Goal: Task Accomplishment & Management: Complete application form

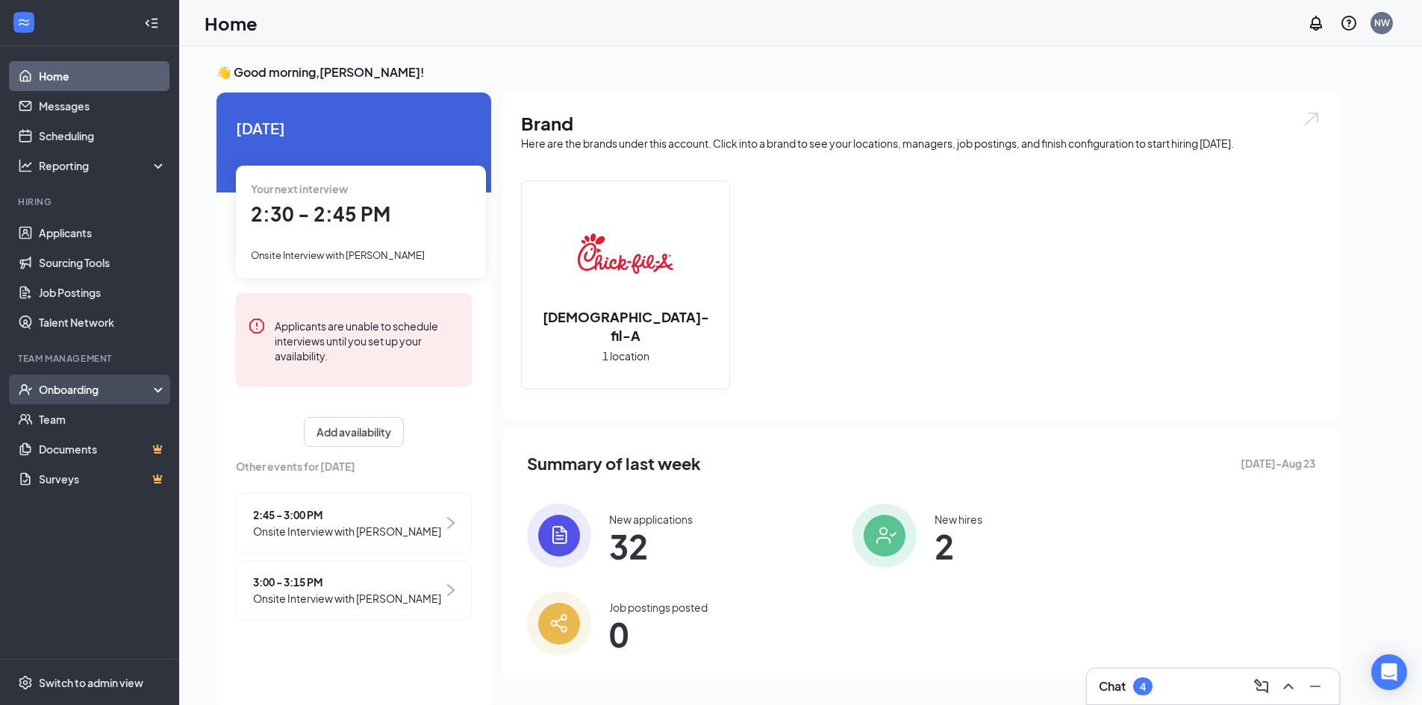
click at [103, 394] on div "Onboarding" at bounding box center [96, 389] width 115 height 15
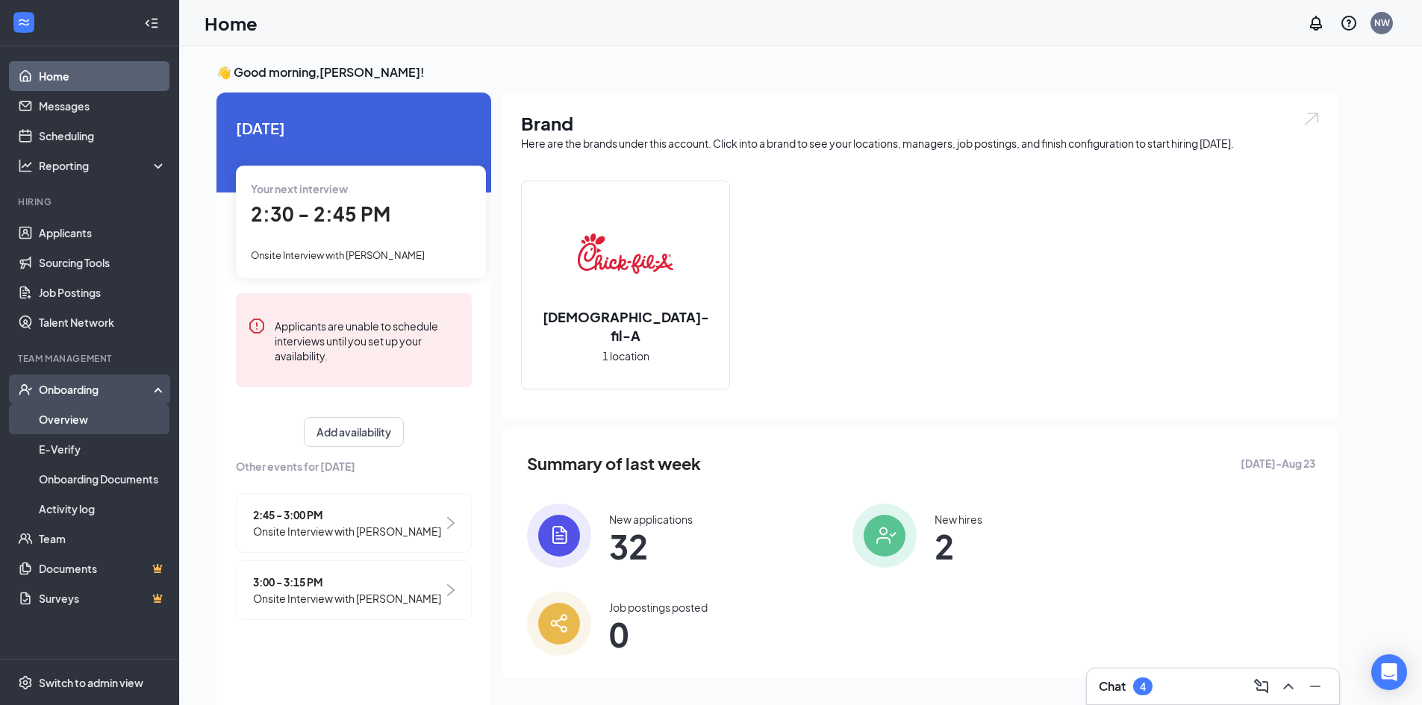
click at [111, 423] on link "Overview" at bounding box center [103, 419] width 128 height 30
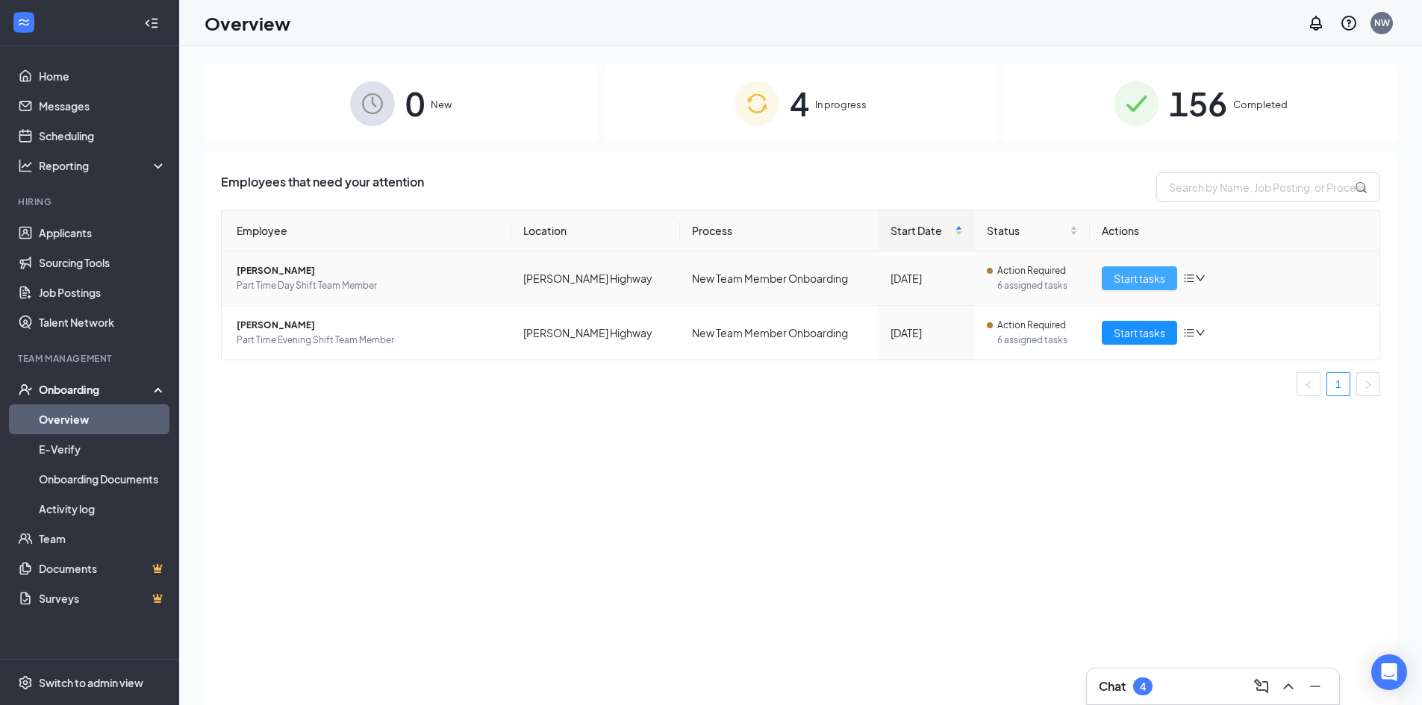
click at [1124, 276] on span "Start tasks" at bounding box center [1138, 278] width 51 height 16
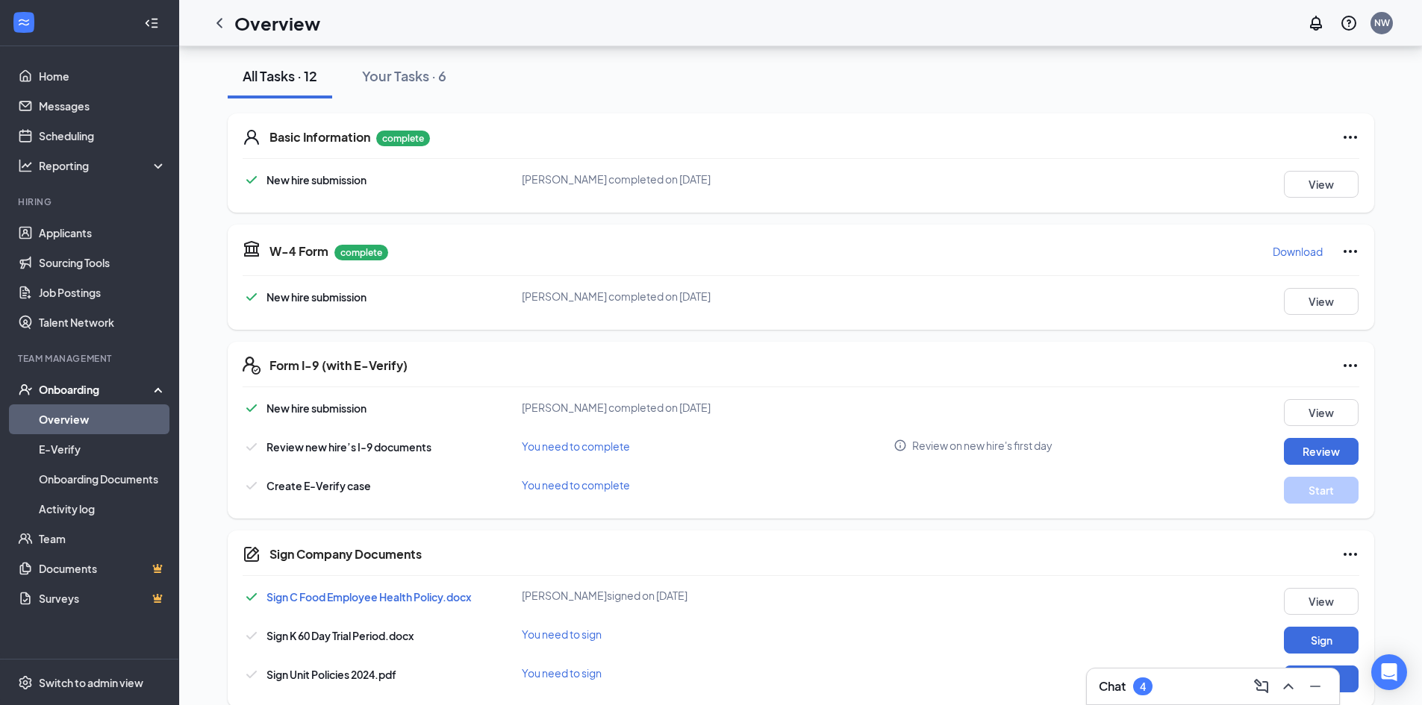
scroll to position [224, 0]
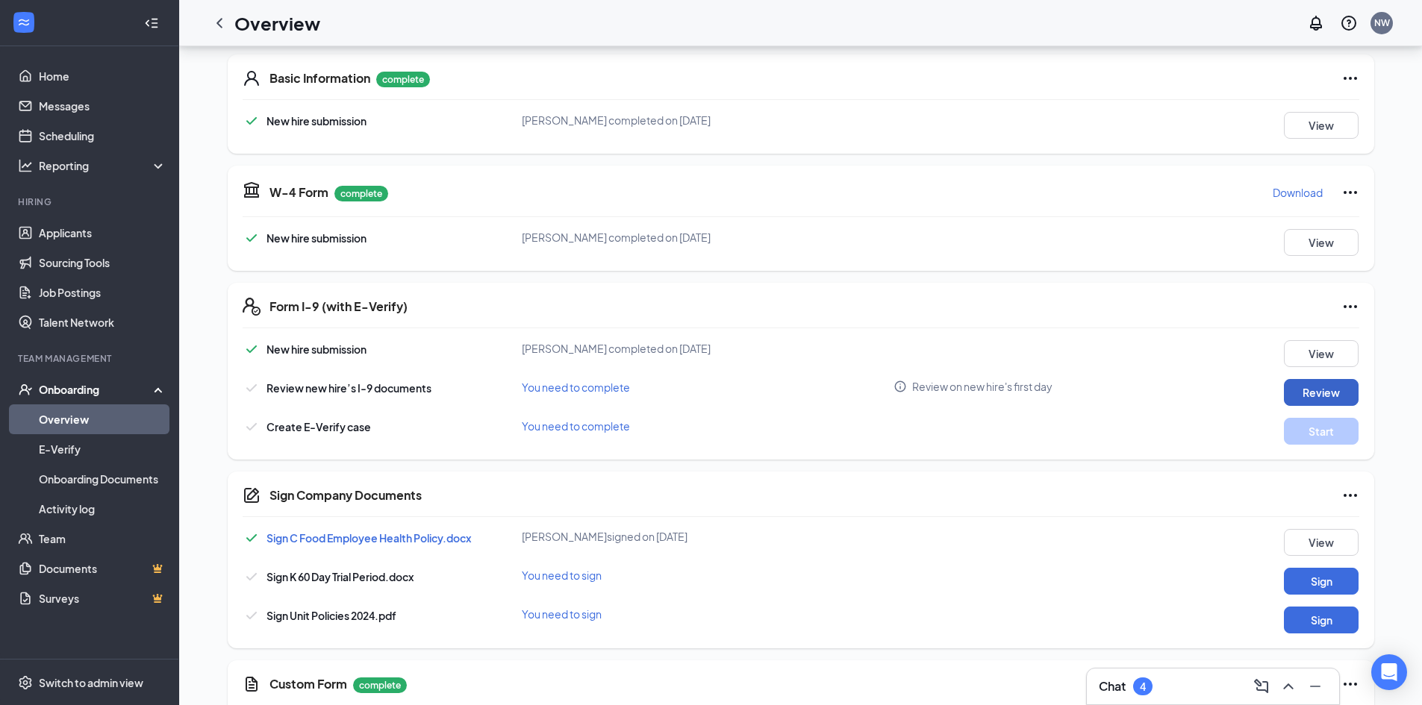
click at [1328, 388] on button "Review" at bounding box center [1320, 392] width 75 height 27
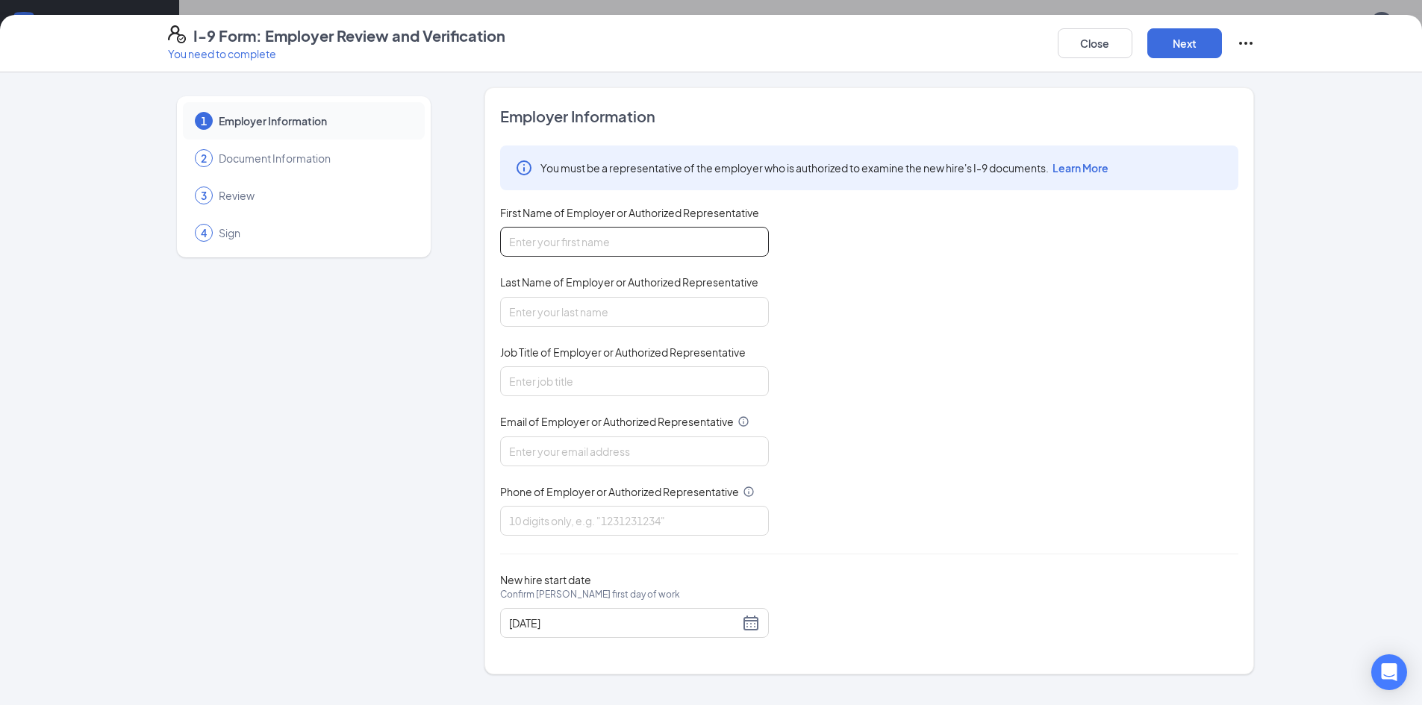
click at [629, 243] on input "First Name of Employer or Authorized Representative" at bounding box center [634, 242] width 269 height 30
type input "[PERSON_NAME]"
click at [619, 310] on input "Last Name of Employer or Authorized Representative" at bounding box center [634, 312] width 269 height 30
type input "[PERSON_NAME]"
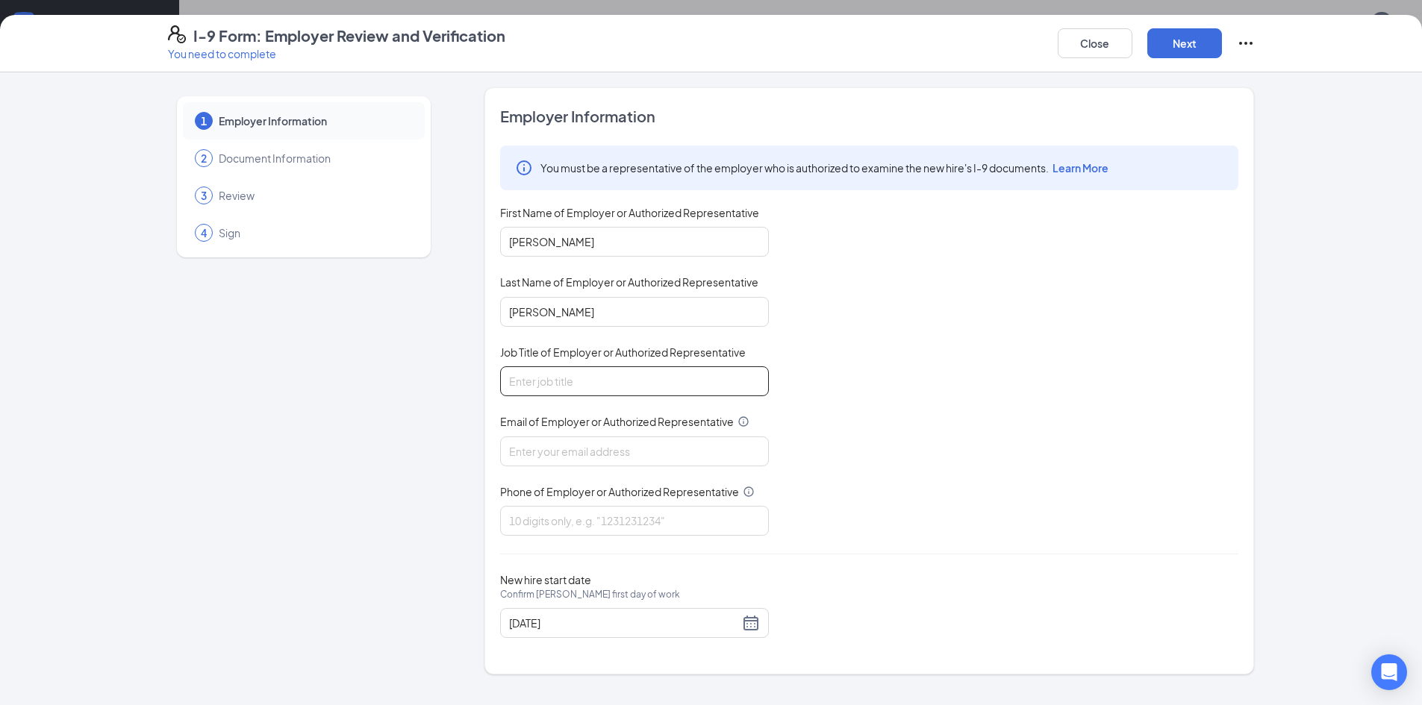
click at [617, 381] on input "Job Title of Employer or Authorized Representative" at bounding box center [634, 381] width 269 height 30
type input "Leadership"
click at [594, 452] on input "Email of Employer or Authorized Representative" at bounding box center [634, 452] width 269 height 30
type input "[EMAIL_ADDRESS][DOMAIN_NAME]"
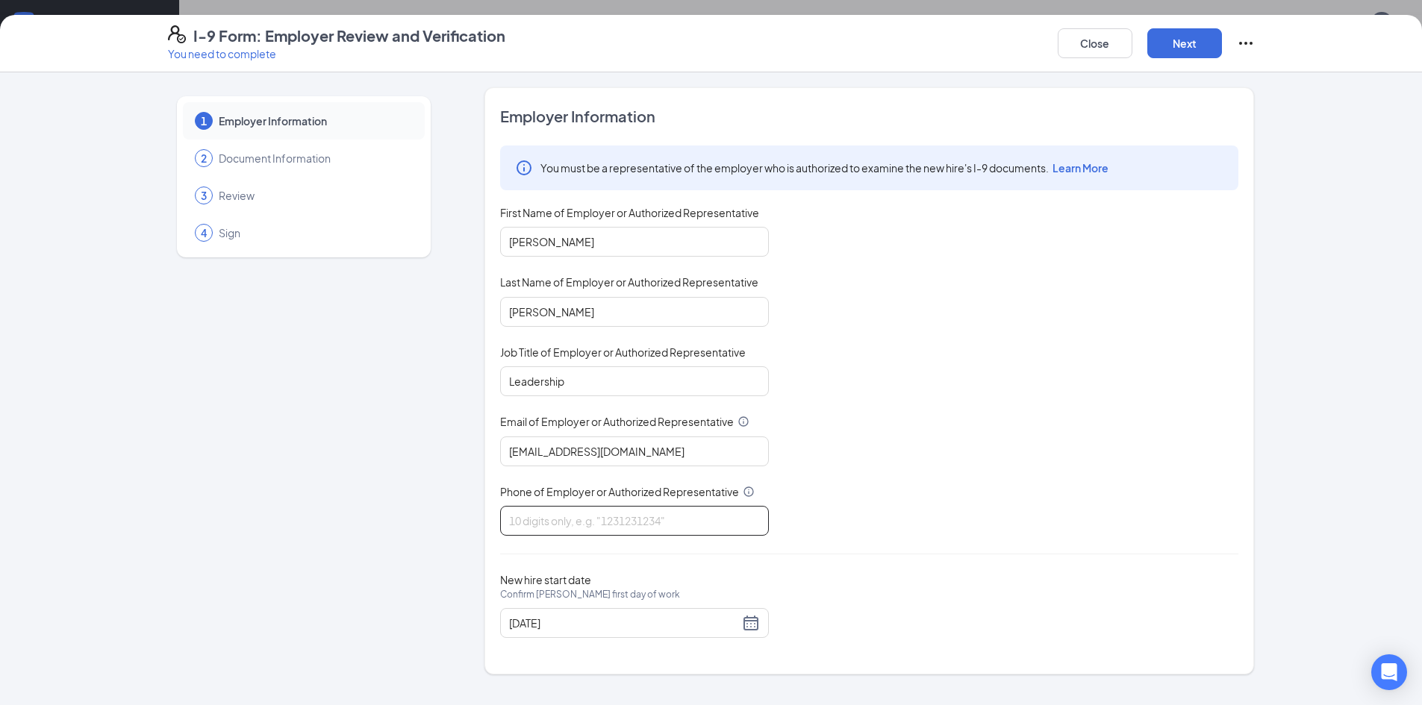
click at [608, 530] on input "Phone of Employer or Authorized Representative" at bounding box center [634, 521] width 269 height 30
type input "8652017578"
click at [1176, 46] on button "Next" at bounding box center [1184, 43] width 75 height 30
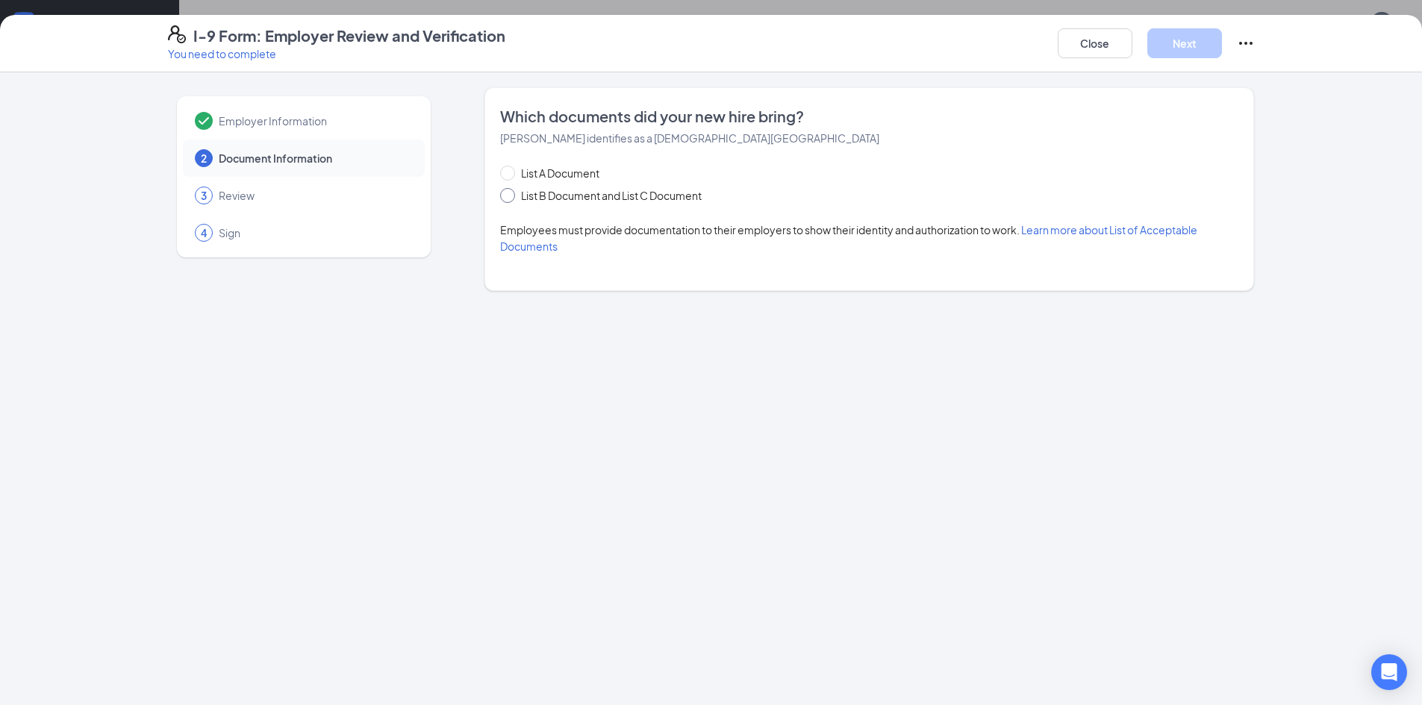
click at [573, 198] on span "List B Document and List C Document" at bounding box center [611, 195] width 193 height 16
click at [510, 198] on input "List B Document and List C Document" at bounding box center [505, 193] width 10 height 10
radio input "true"
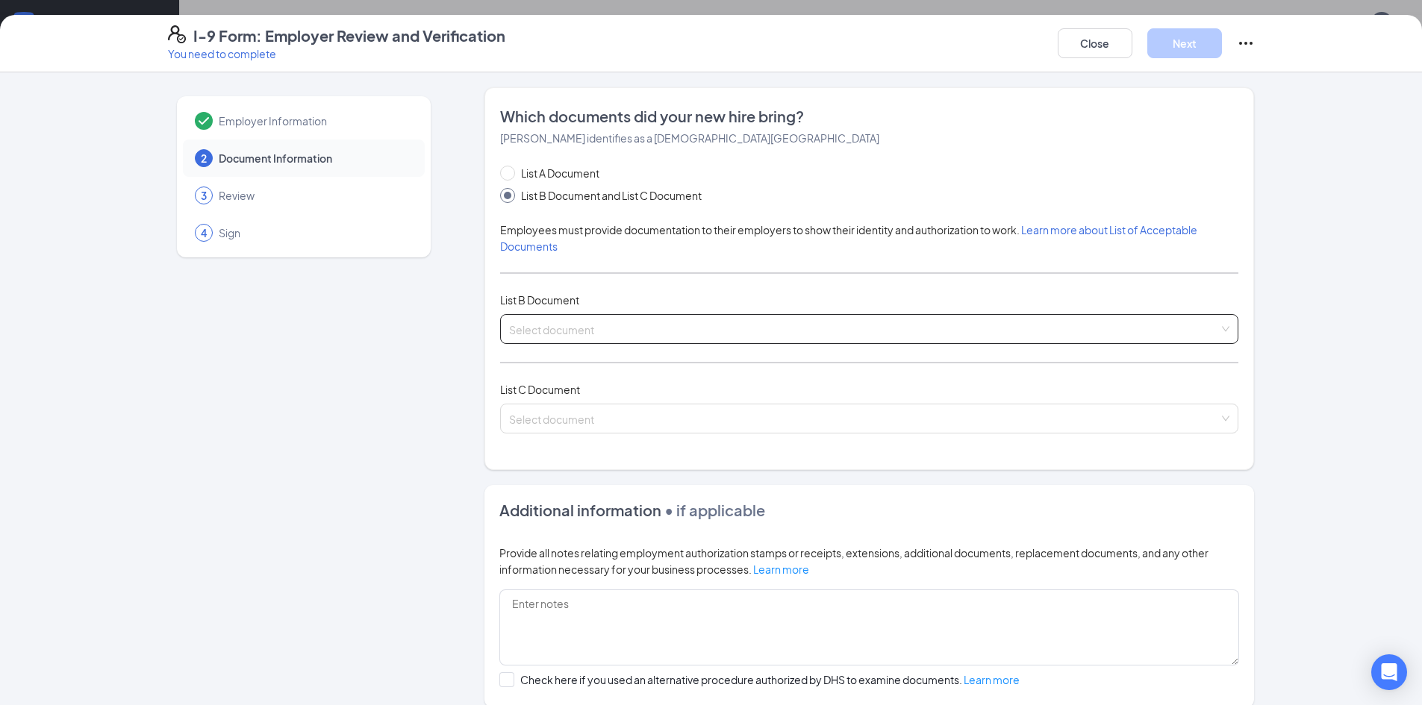
click at [584, 335] on input "search" at bounding box center [864, 326] width 710 height 22
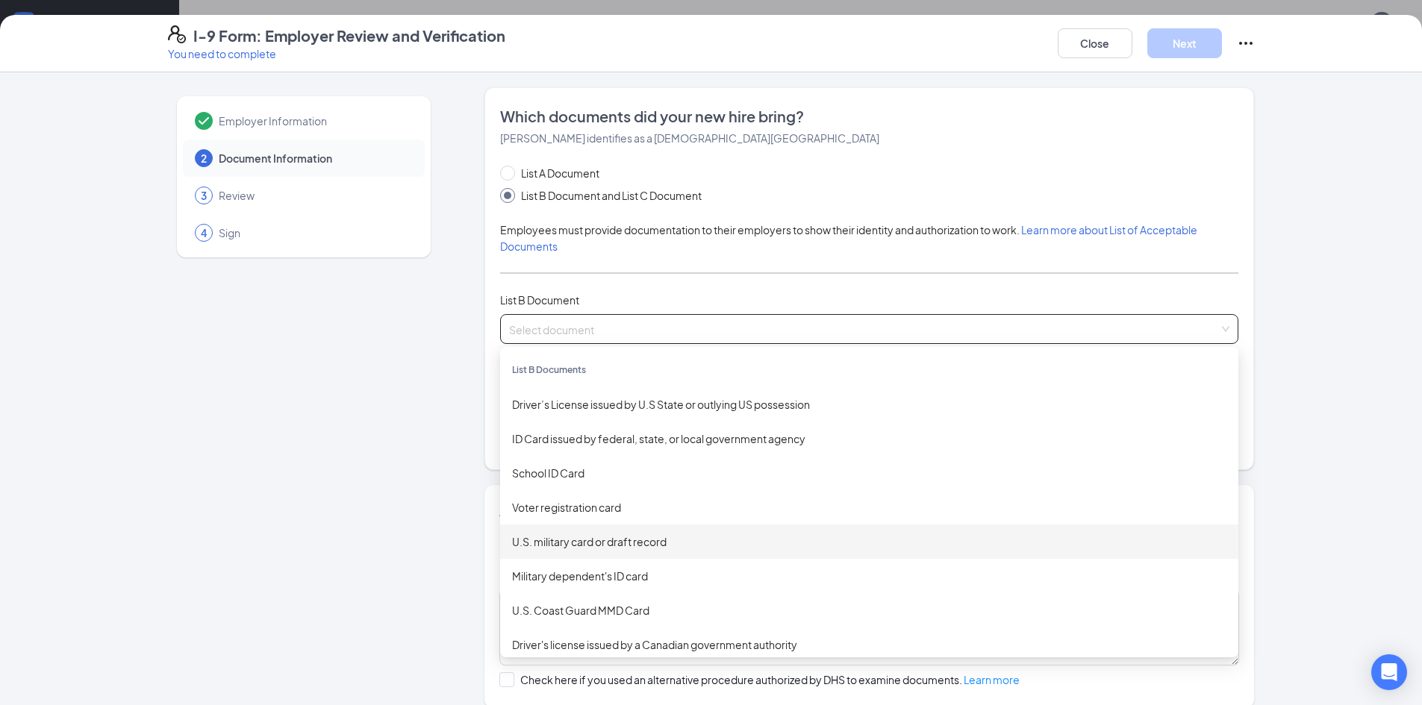
scroll to position [75, 0]
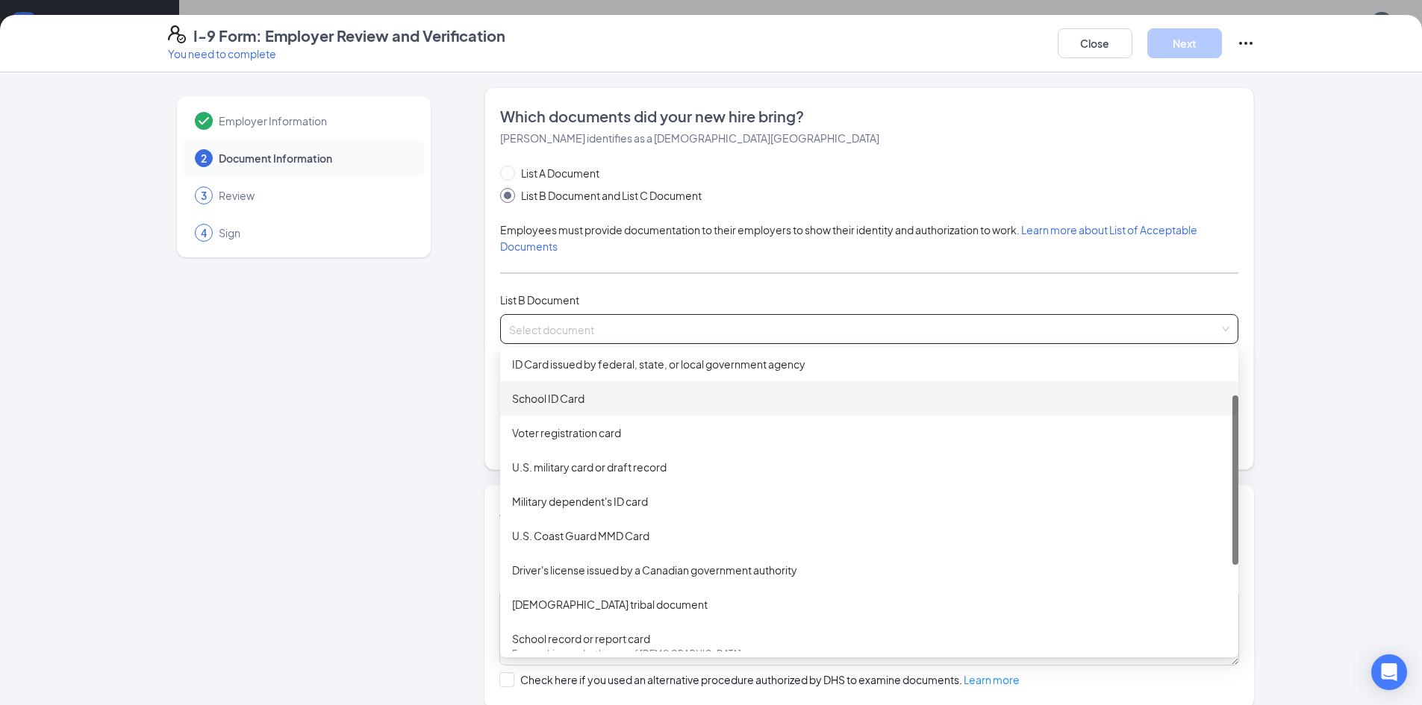
click at [653, 401] on div "School ID Card" at bounding box center [869, 398] width 714 height 16
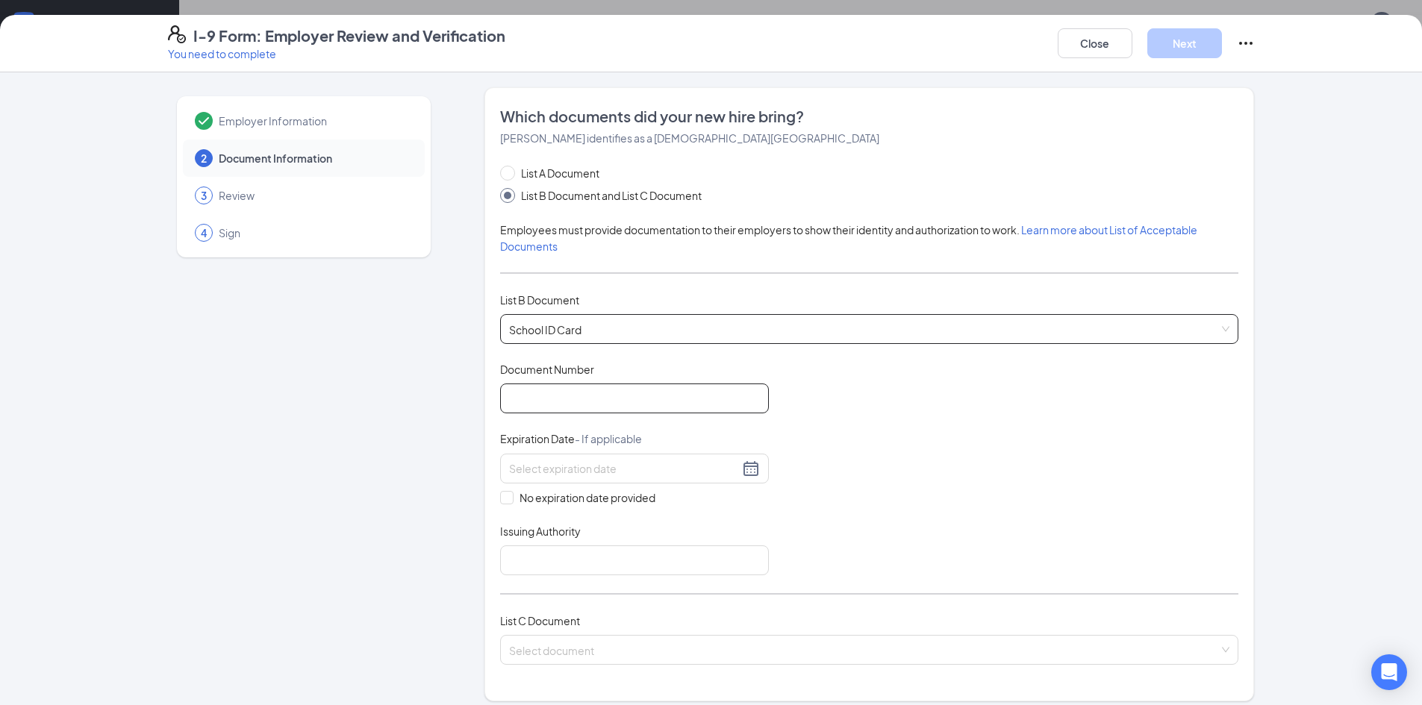
click at [629, 398] on input "Document Number" at bounding box center [634, 399] width 269 height 30
type input "TCA-49-50-801"
click at [639, 472] on input at bounding box center [624, 468] width 230 height 16
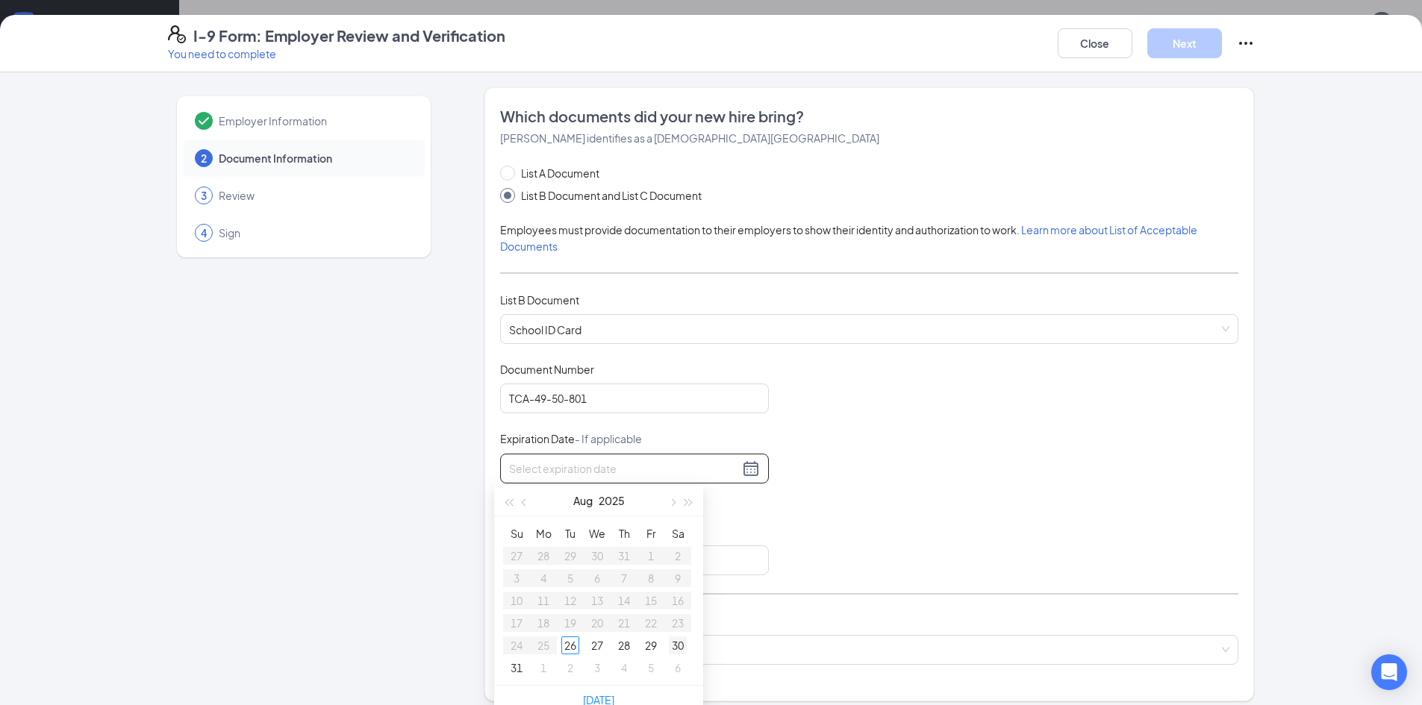
type input "[DATE]"
click at [777, 516] on div "Document Title School ID Card Document Number TCA-49-50-801 Expiration Date - I…" at bounding box center [869, 468] width 738 height 213
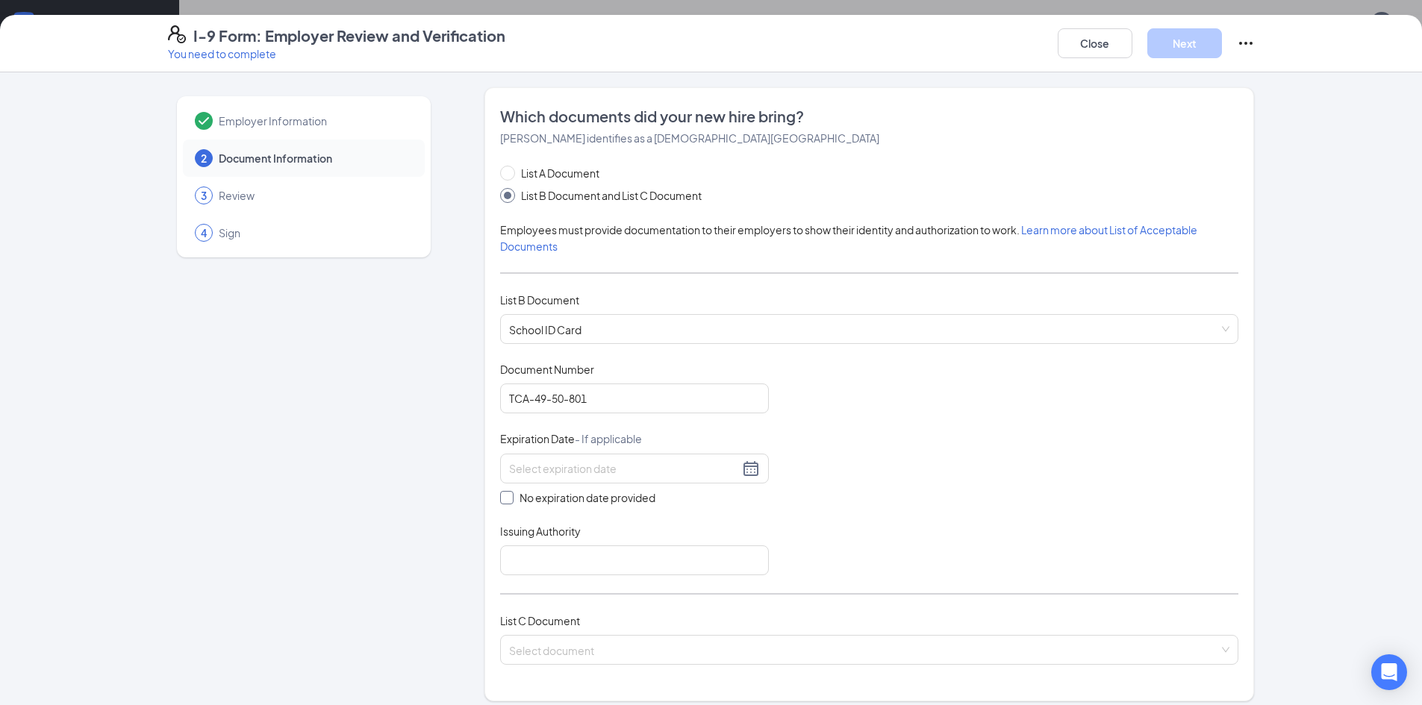
click at [500, 495] on input "No expiration date provided" at bounding box center [505, 496] width 10 height 10
checkbox input "true"
click at [568, 566] on input "Issuing Authority" at bounding box center [634, 563] width 269 height 30
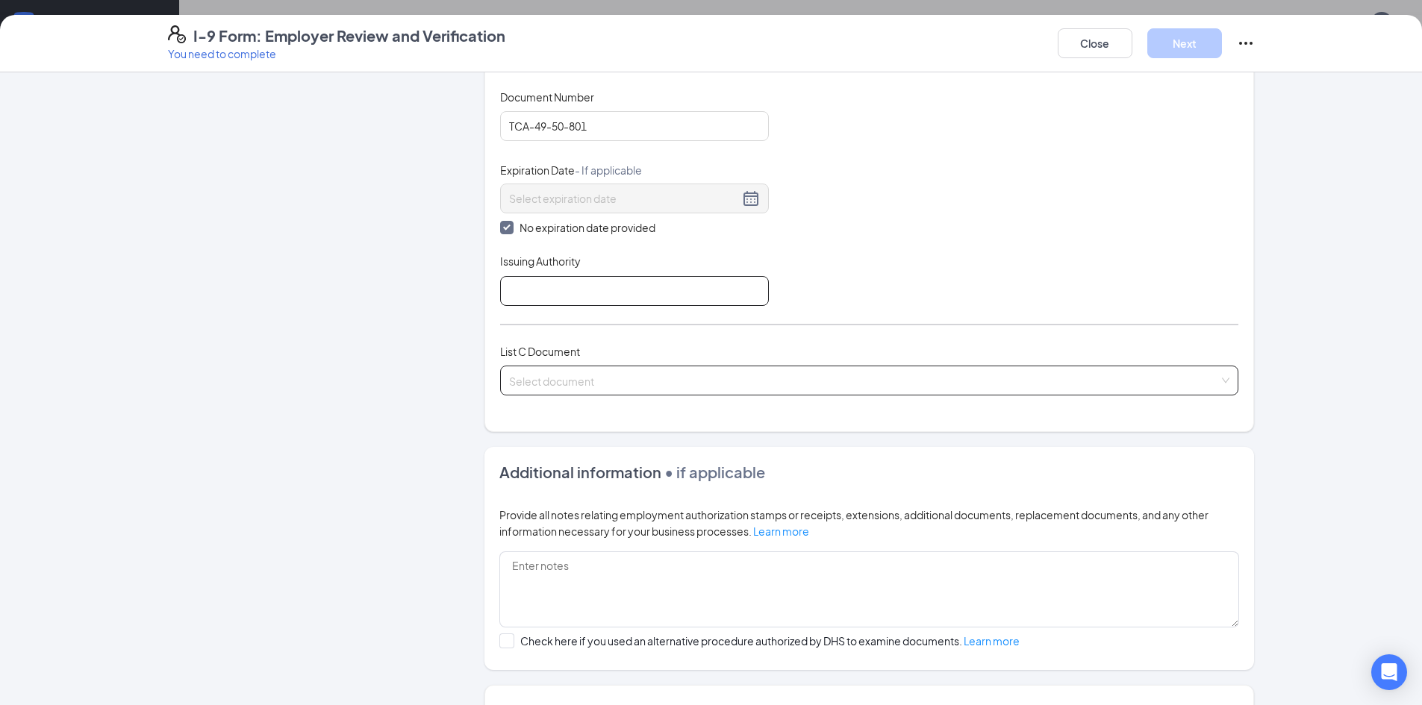
scroll to position [298, 0]
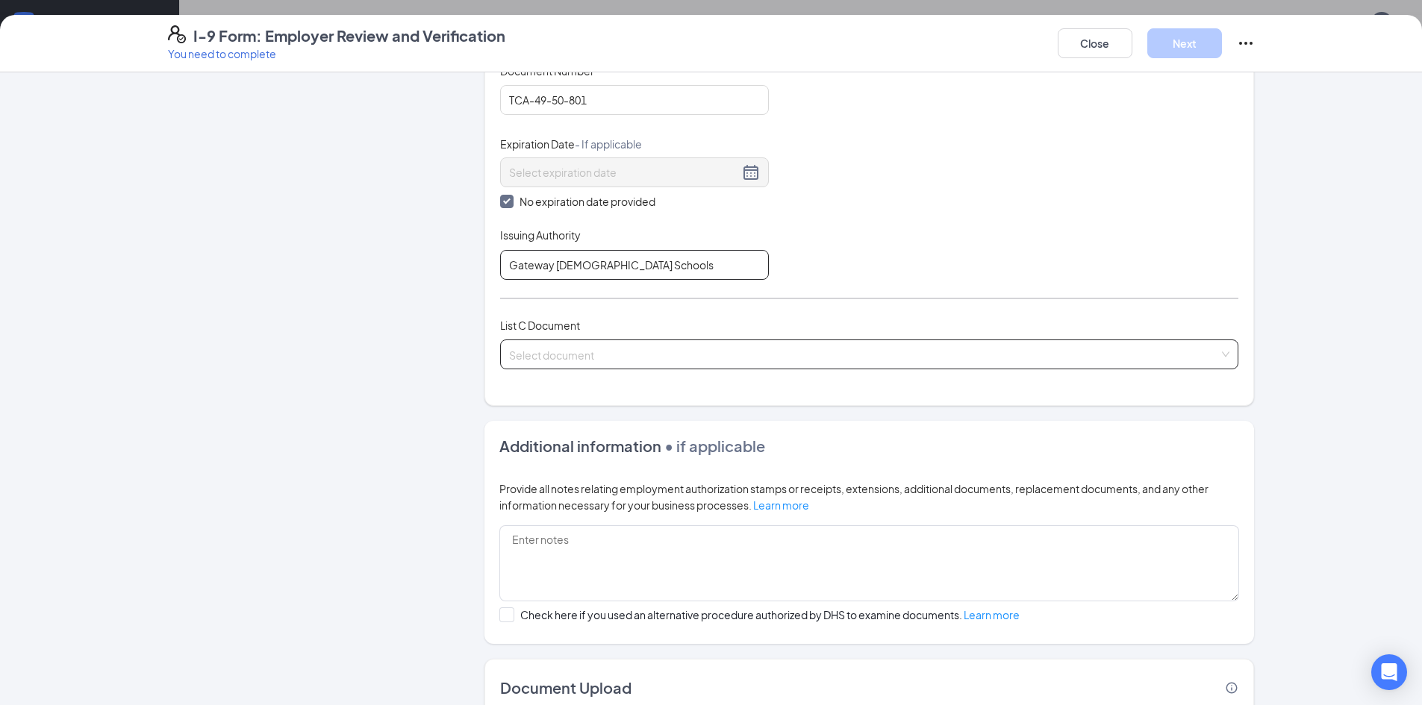
click at [656, 366] on span at bounding box center [864, 354] width 710 height 28
type input "Gateway [DEMOGRAPHIC_DATA] Schools"
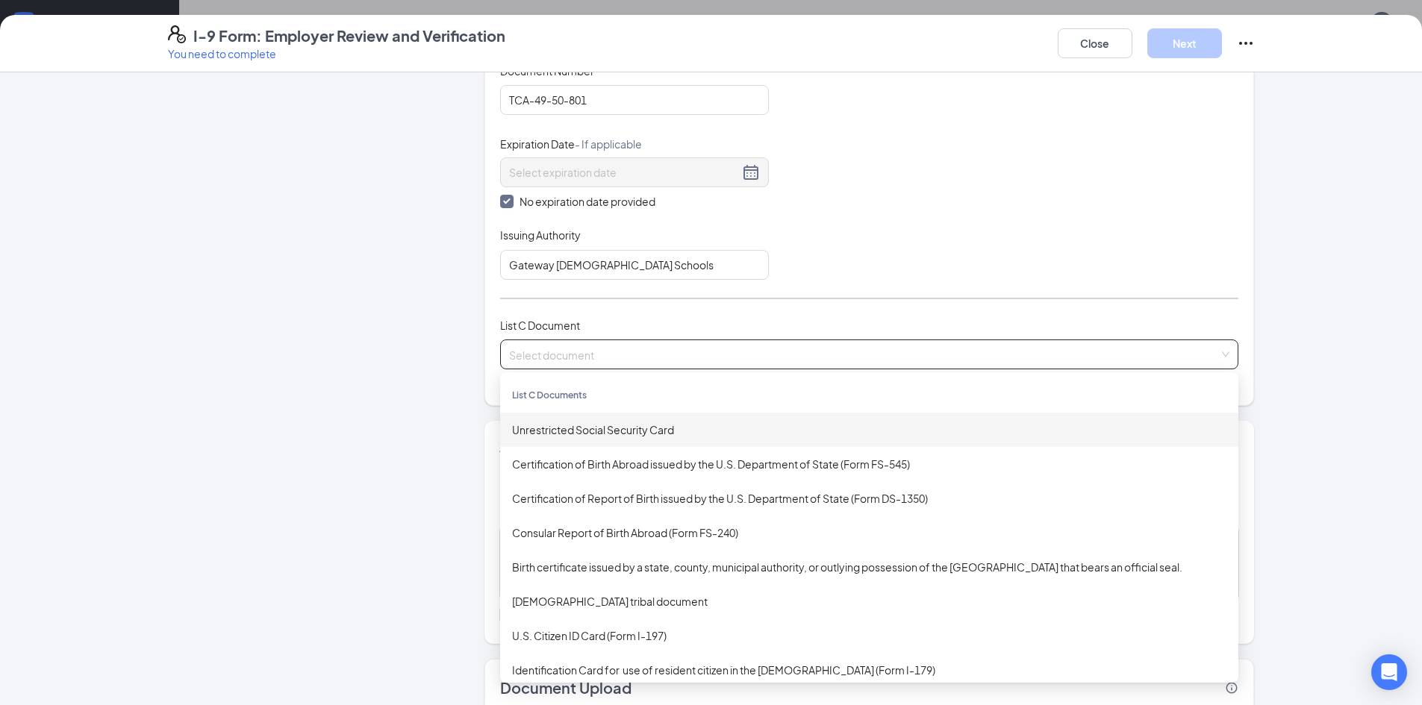
click at [834, 434] on div "Unrestricted Social Security Card" at bounding box center [869, 430] width 714 height 16
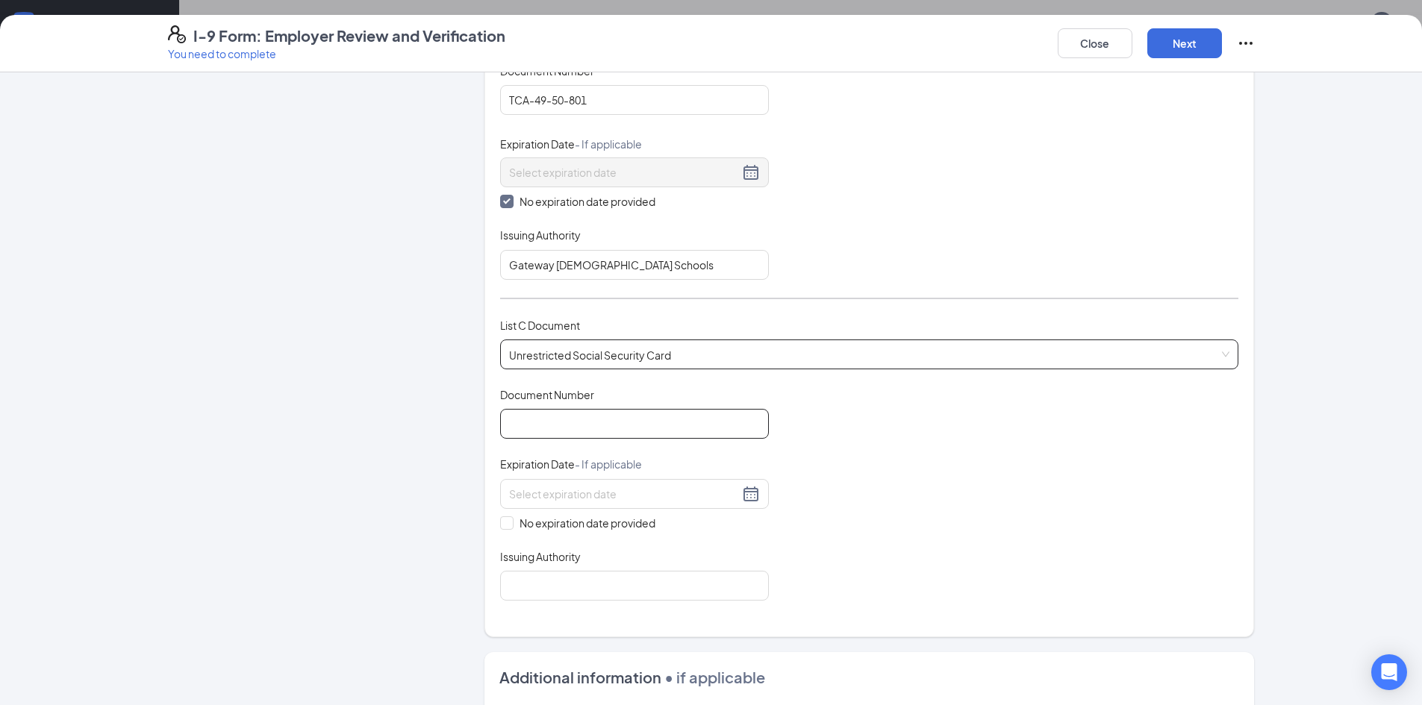
click at [541, 419] on input "Document Number" at bounding box center [634, 424] width 269 height 30
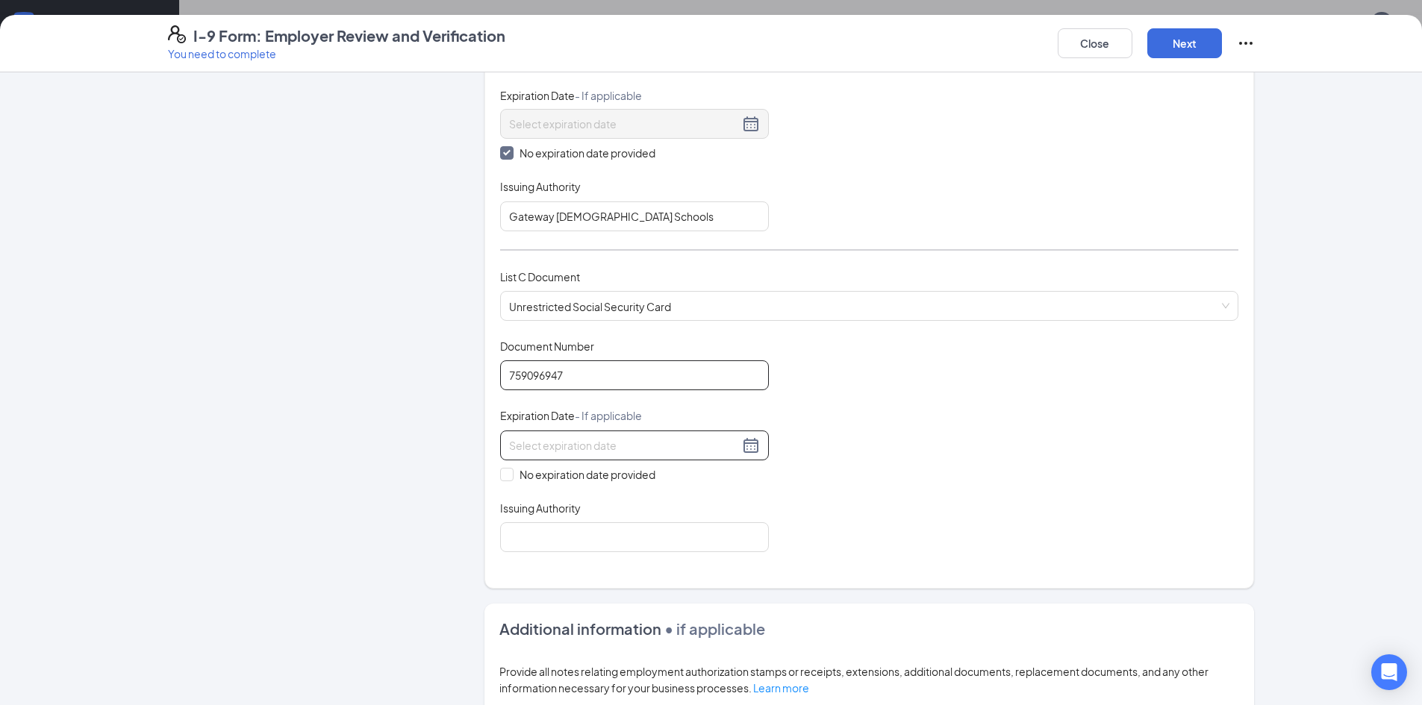
scroll to position [373, 0]
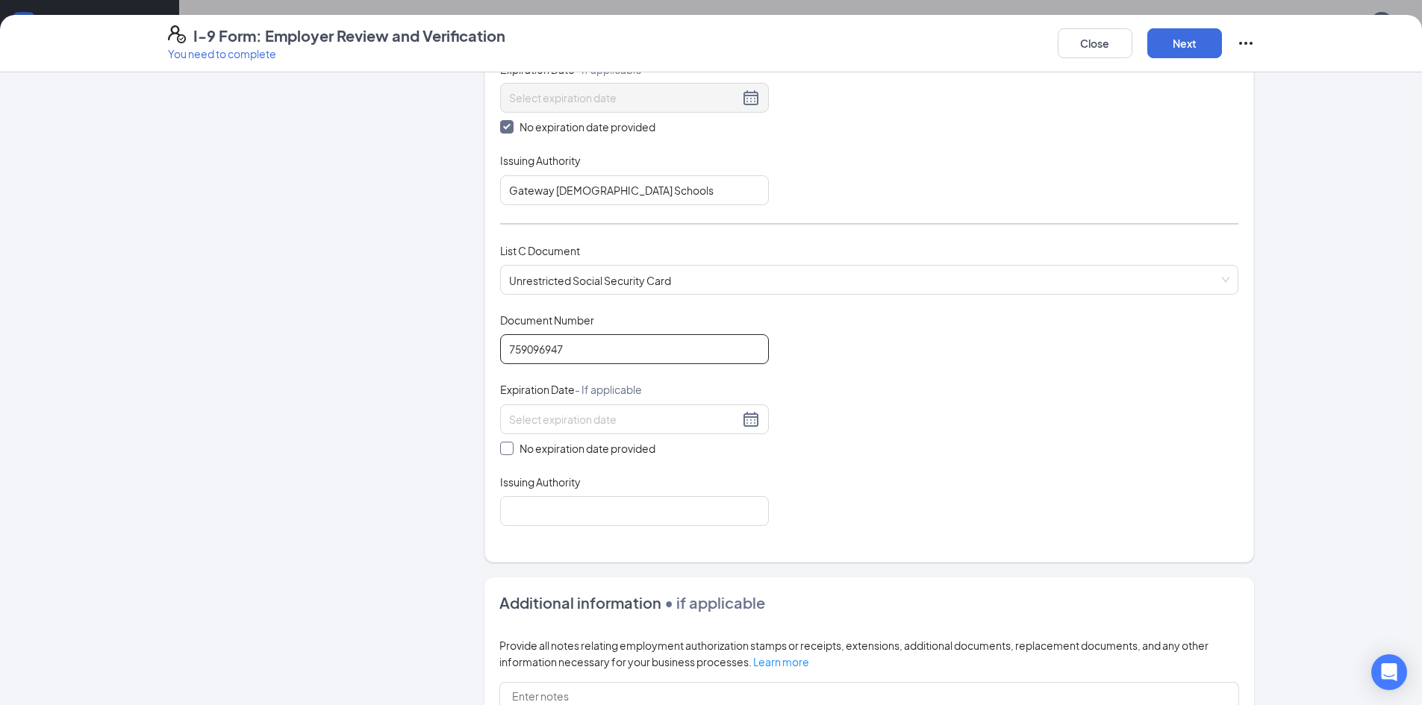
type input "759096947"
click at [500, 446] on input "No expiration date provided" at bounding box center [505, 447] width 10 height 10
checkbox input "true"
click at [531, 525] on input "Issuing Authority" at bounding box center [634, 514] width 269 height 30
type input "Social Security Administration"
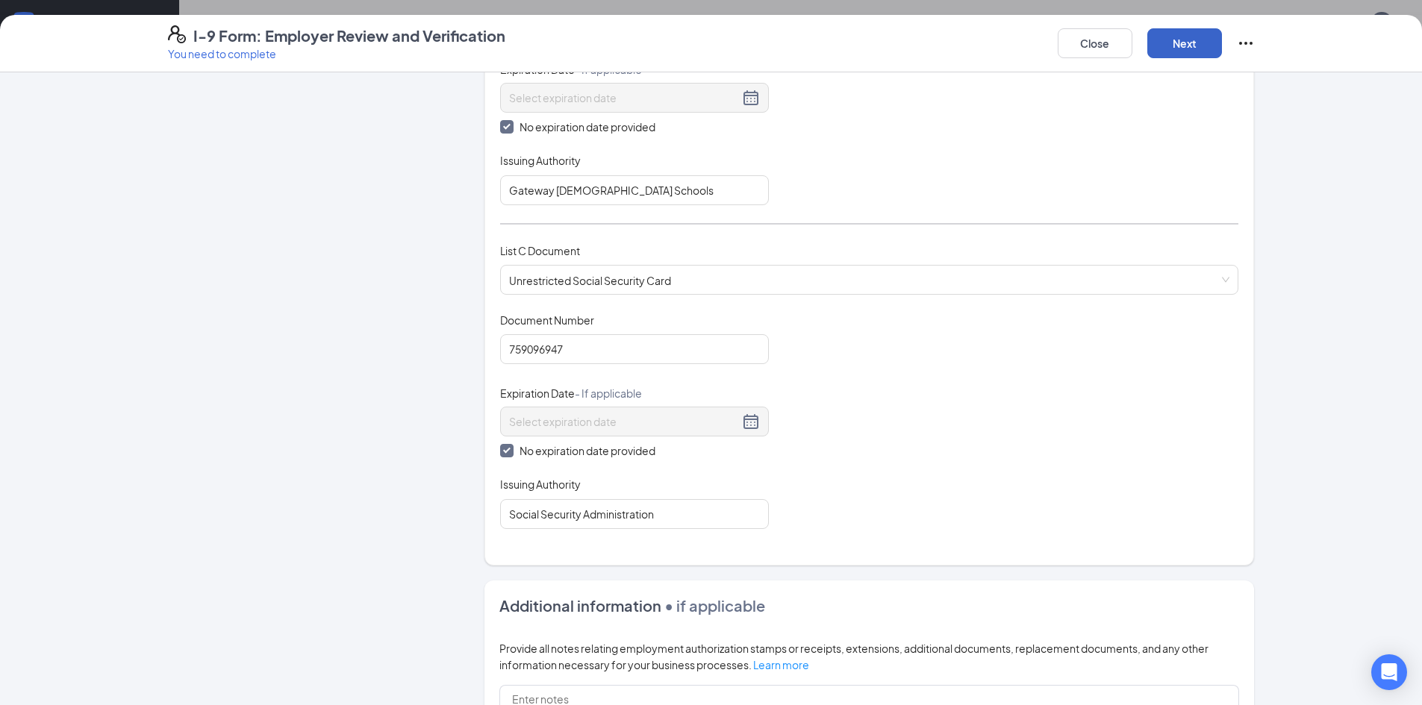
click at [1171, 46] on button "Next" at bounding box center [1184, 43] width 75 height 30
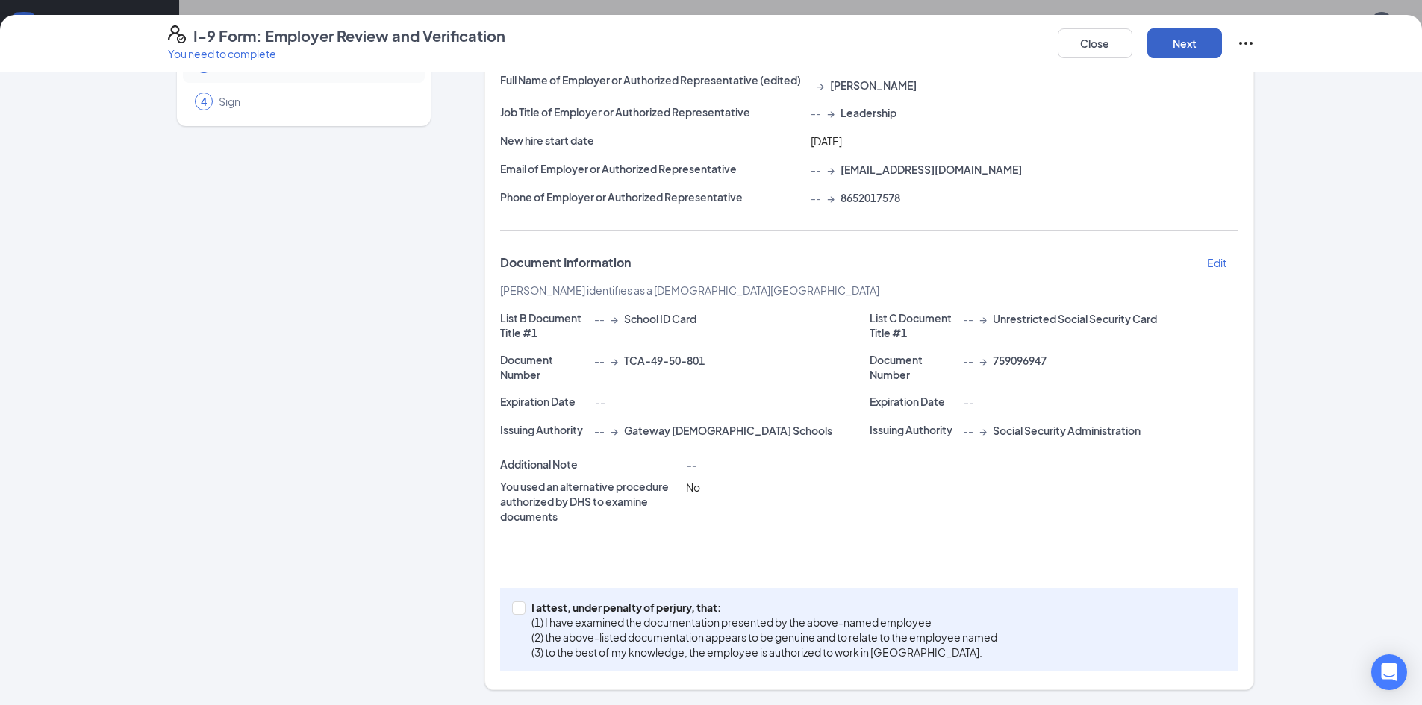
scroll to position [131, 0]
click at [519, 605] on span at bounding box center [518, 607] width 13 height 13
click at [519, 605] on input "I attest, under penalty of [PERSON_NAME], that: (1) I have examined the documen…" at bounding box center [517, 606] width 10 height 10
checkbox input "true"
click at [1192, 30] on button "Next" at bounding box center [1184, 43] width 75 height 30
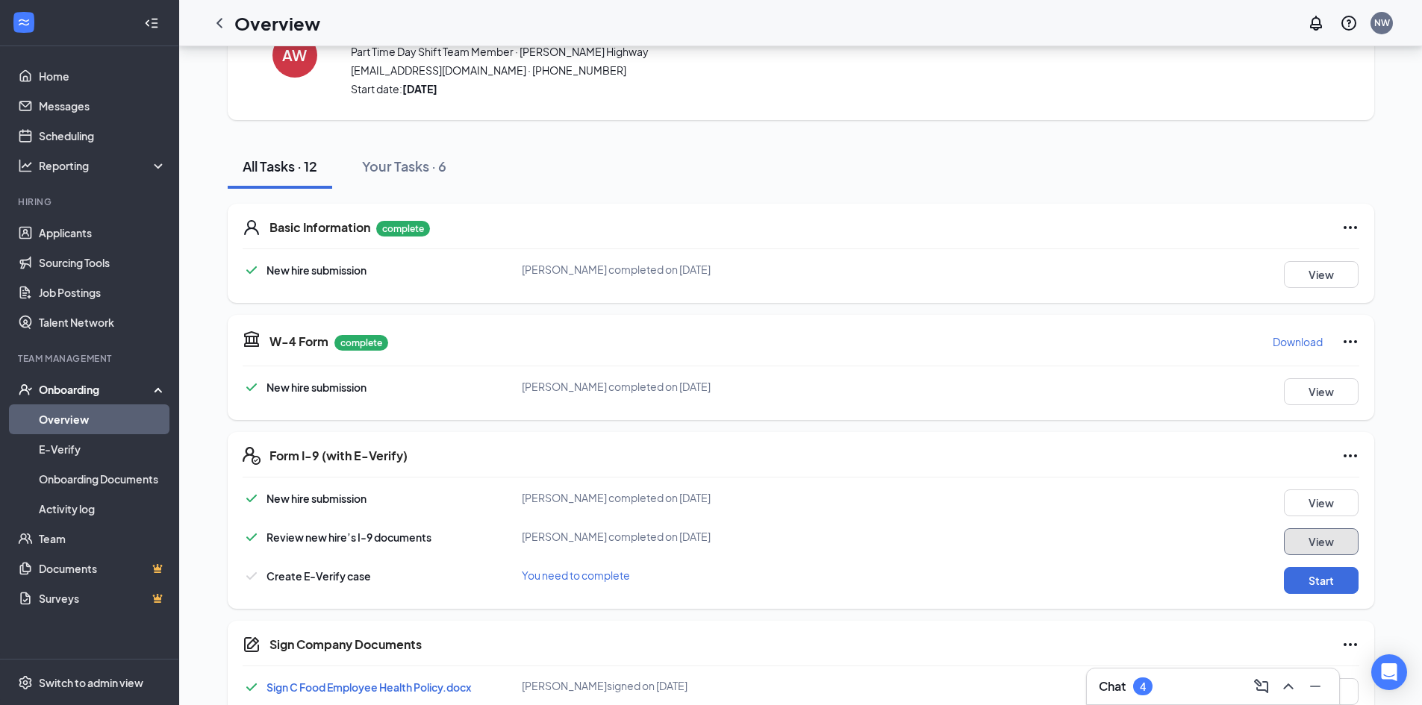
scroll to position [149, 0]
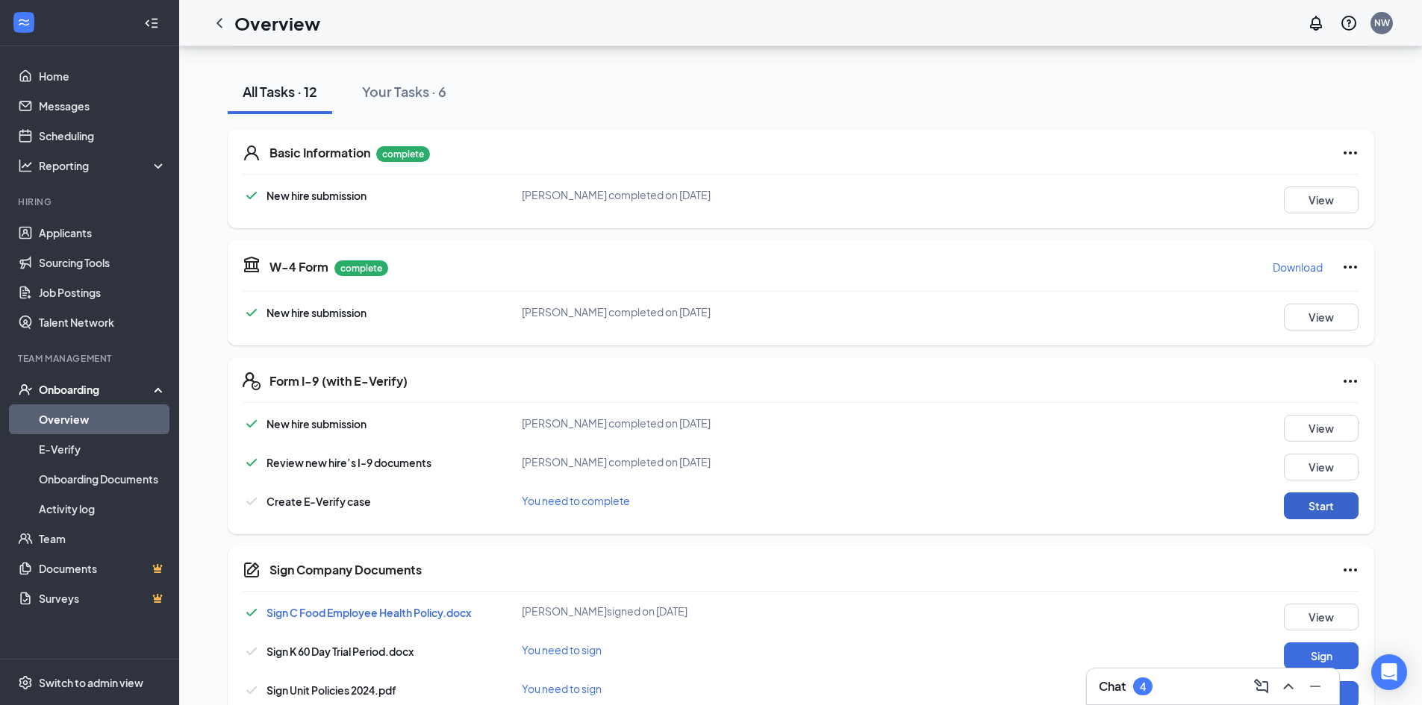
click at [1321, 505] on button "Start" at bounding box center [1320, 506] width 75 height 27
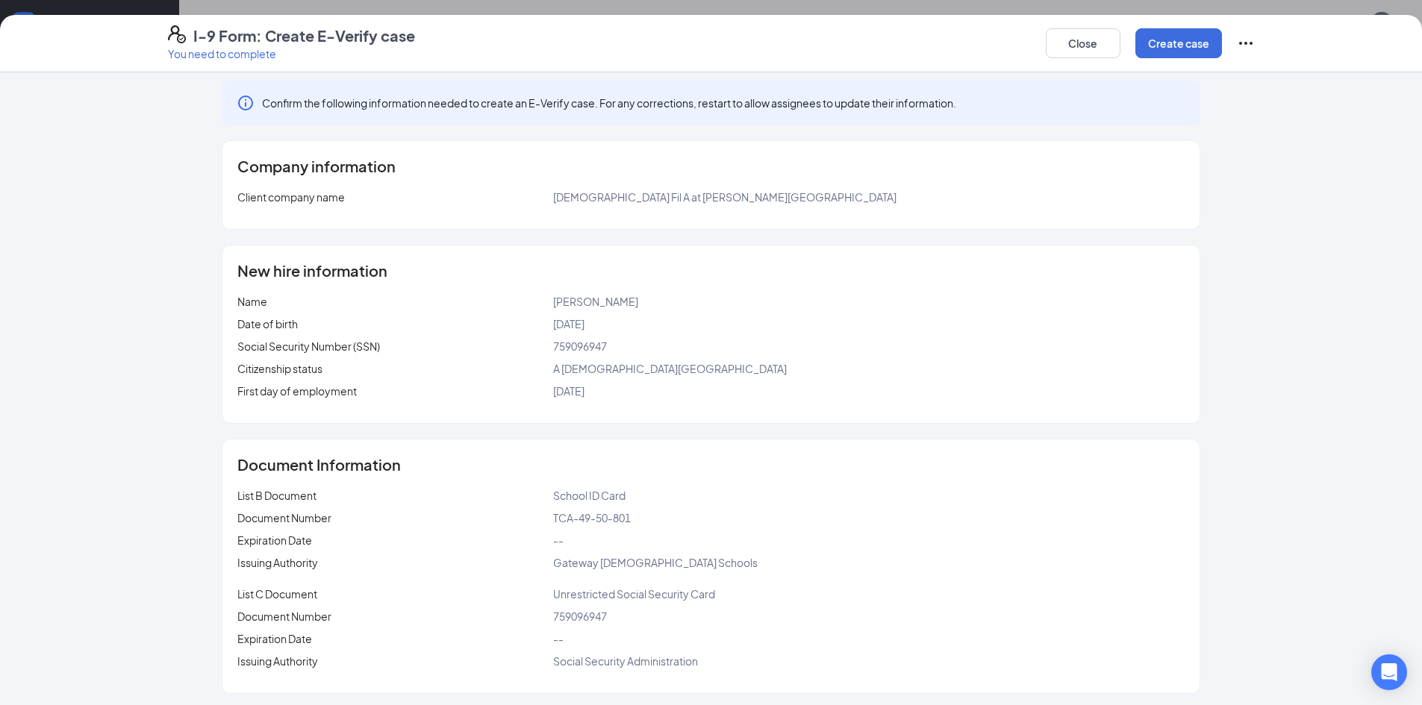
scroll to position [10, 0]
click at [1165, 51] on button "Create case" at bounding box center [1178, 43] width 87 height 30
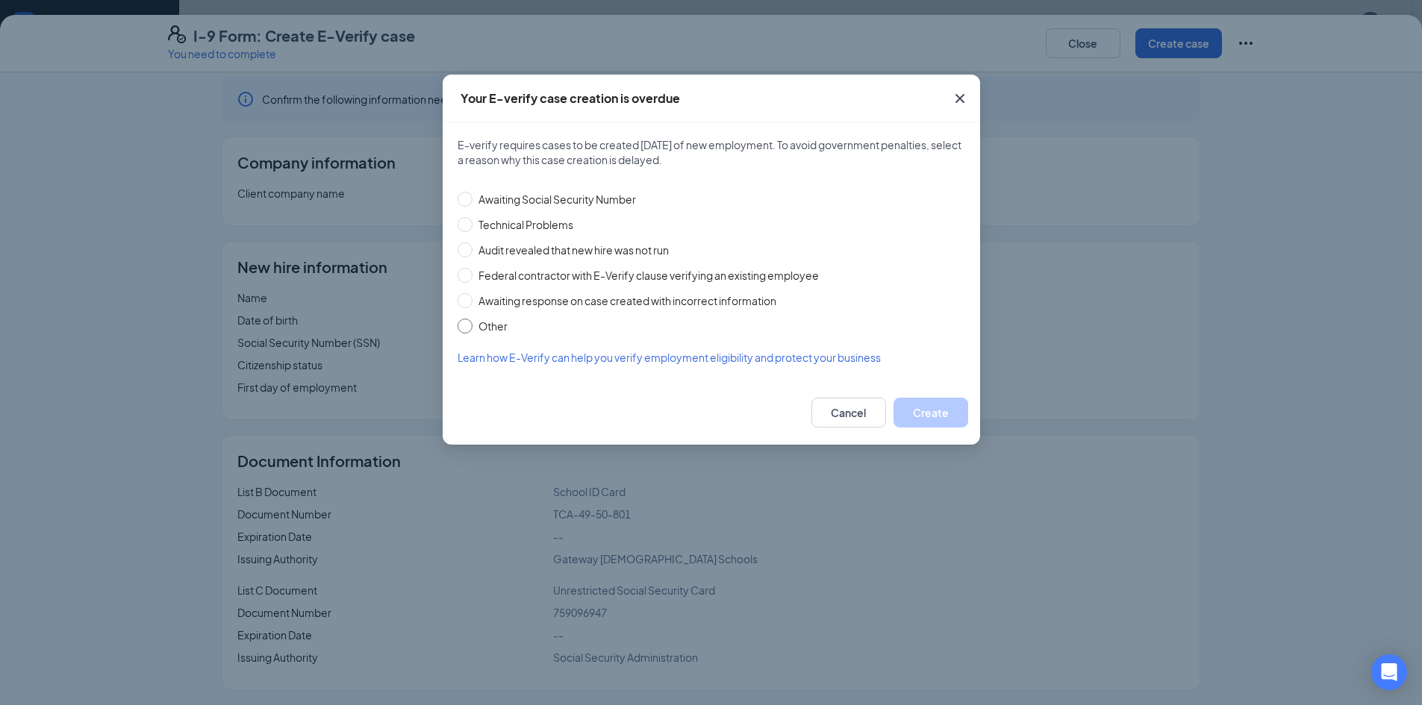
click at [497, 326] on span "Other" at bounding box center [492, 326] width 41 height 16
click at [472, 326] on input "Other" at bounding box center [464, 326] width 15 height 15
radio input "true"
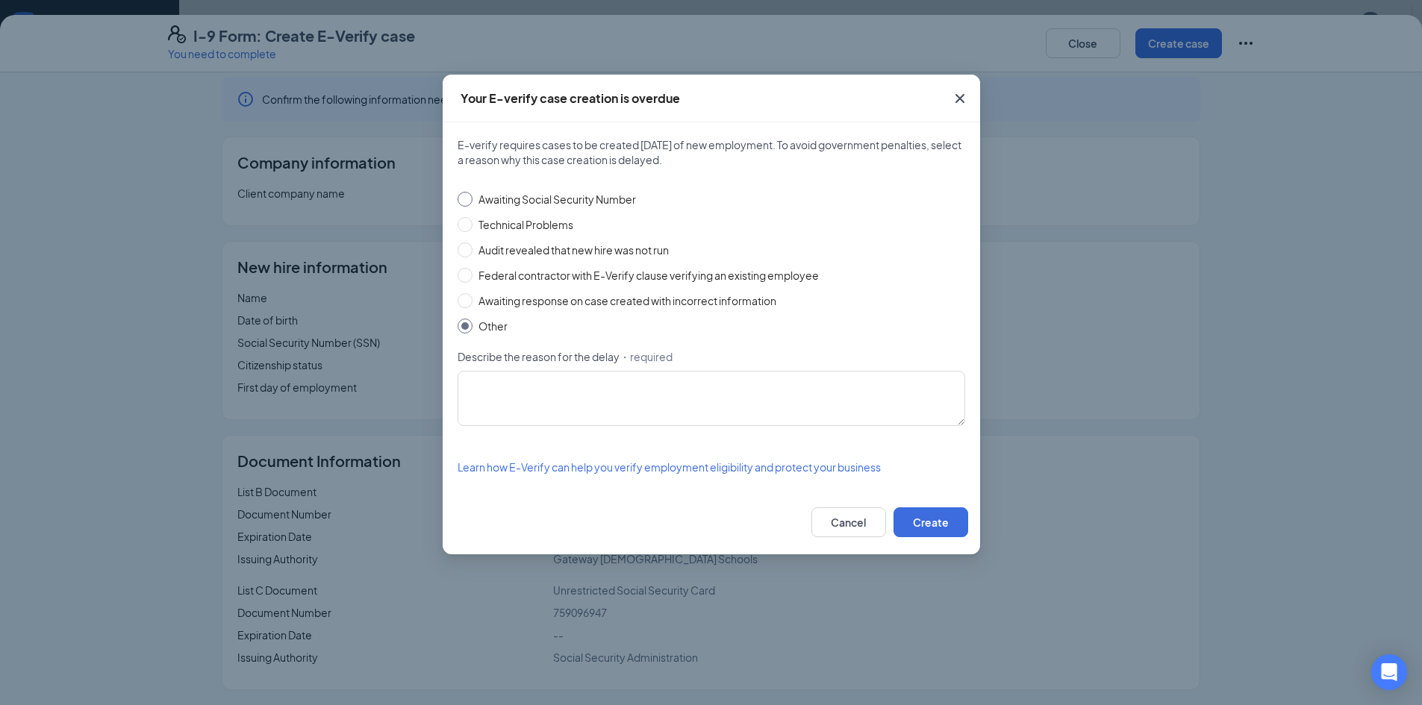
click at [534, 202] on span "Awaiting Social Security Number" at bounding box center [556, 199] width 169 height 16
click at [472, 202] on input "Awaiting Social Security Number" at bounding box center [464, 199] width 15 height 15
radio input "true"
radio input "false"
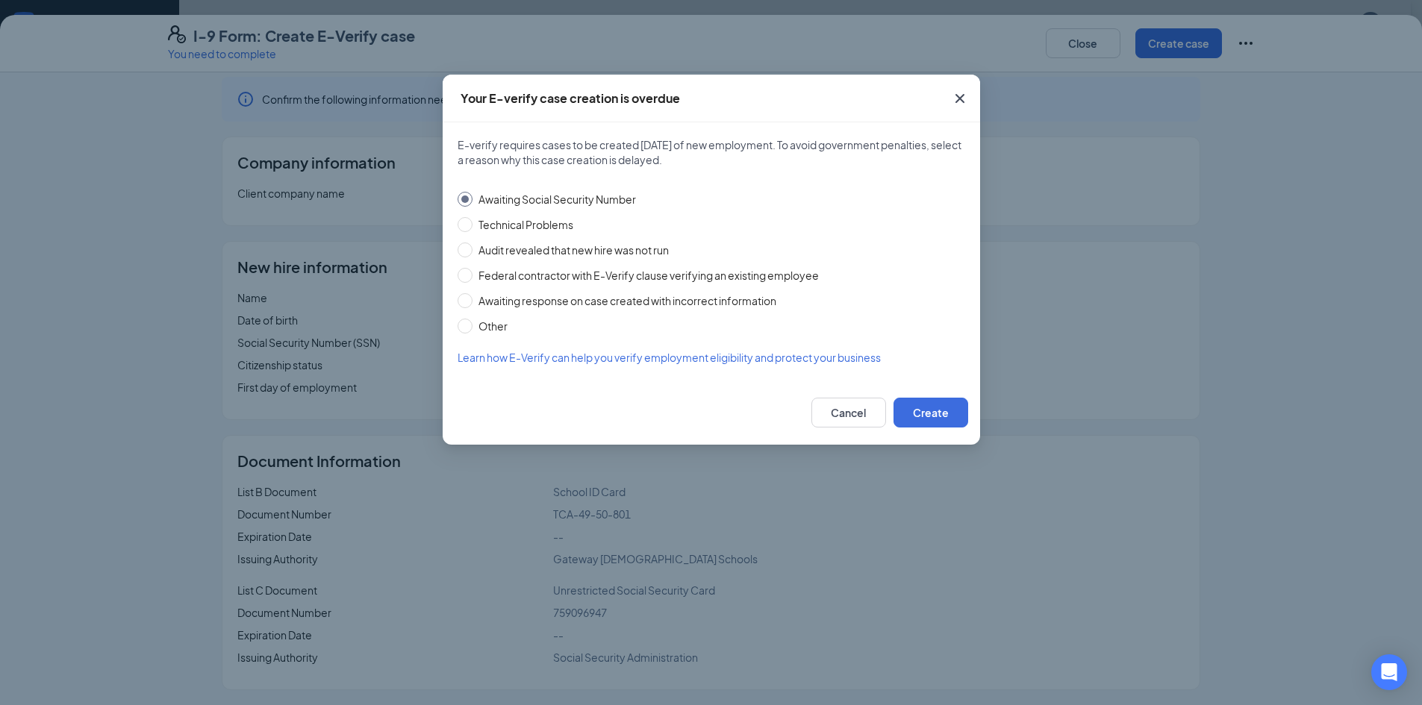
click at [933, 394] on div "Cancel Create" at bounding box center [711, 413] width 537 height 64
click at [933, 408] on button "Create" at bounding box center [930, 413] width 75 height 30
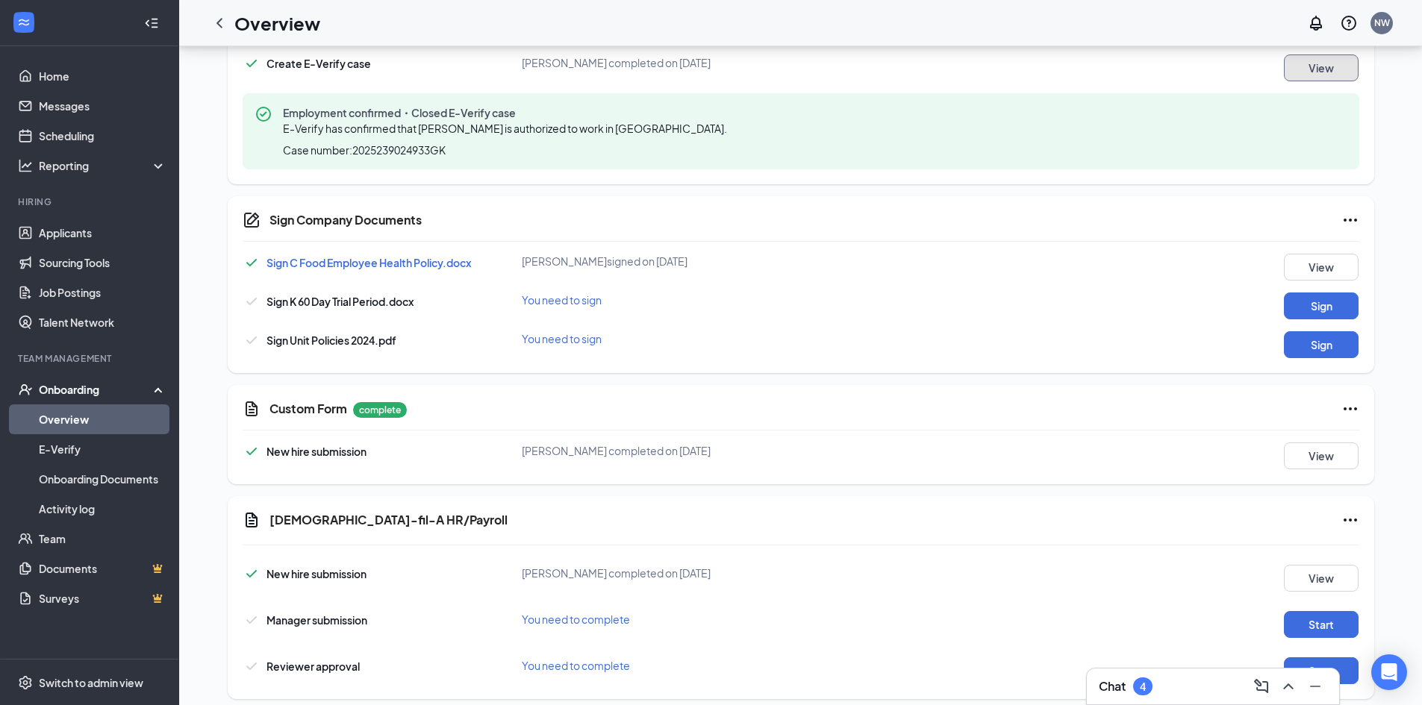
scroll to position [597, 0]
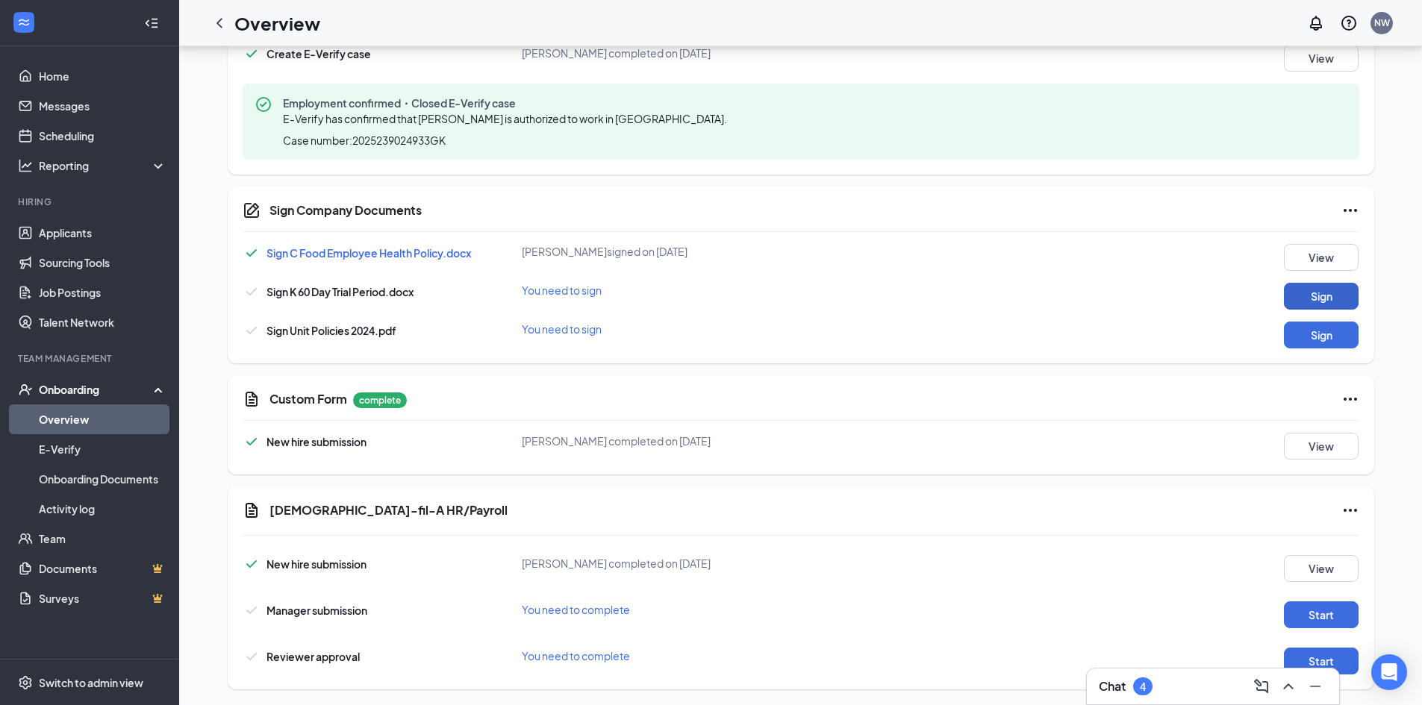
click at [1313, 287] on button "Sign" at bounding box center [1320, 296] width 75 height 27
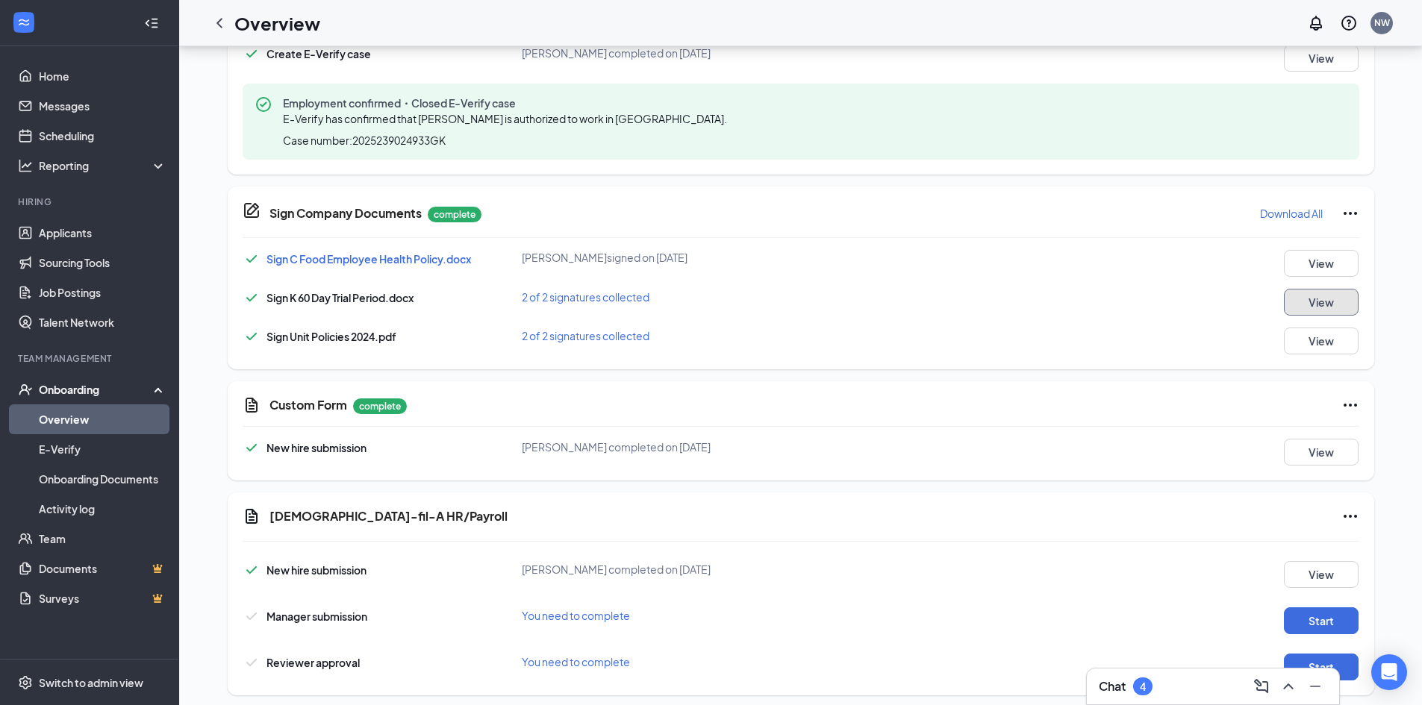
scroll to position [623, 0]
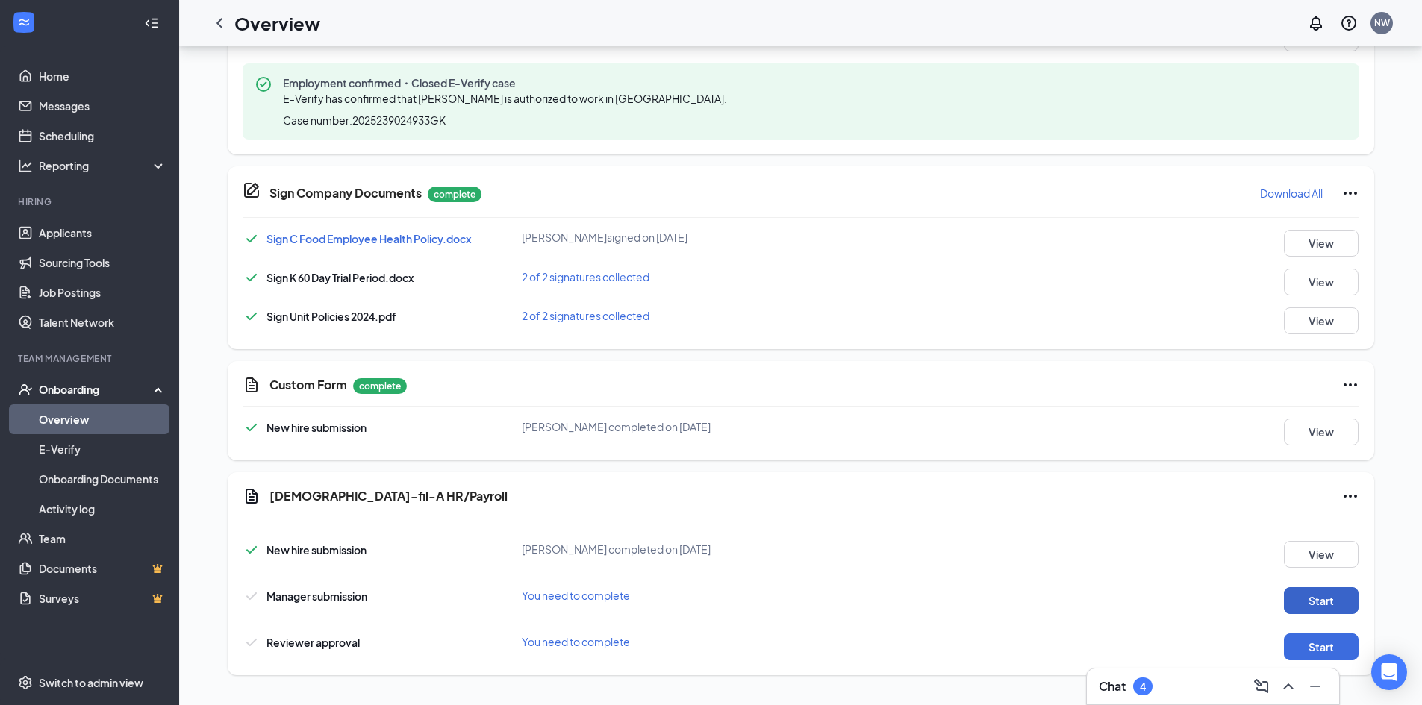
click at [1311, 598] on button "Start" at bounding box center [1320, 600] width 75 height 27
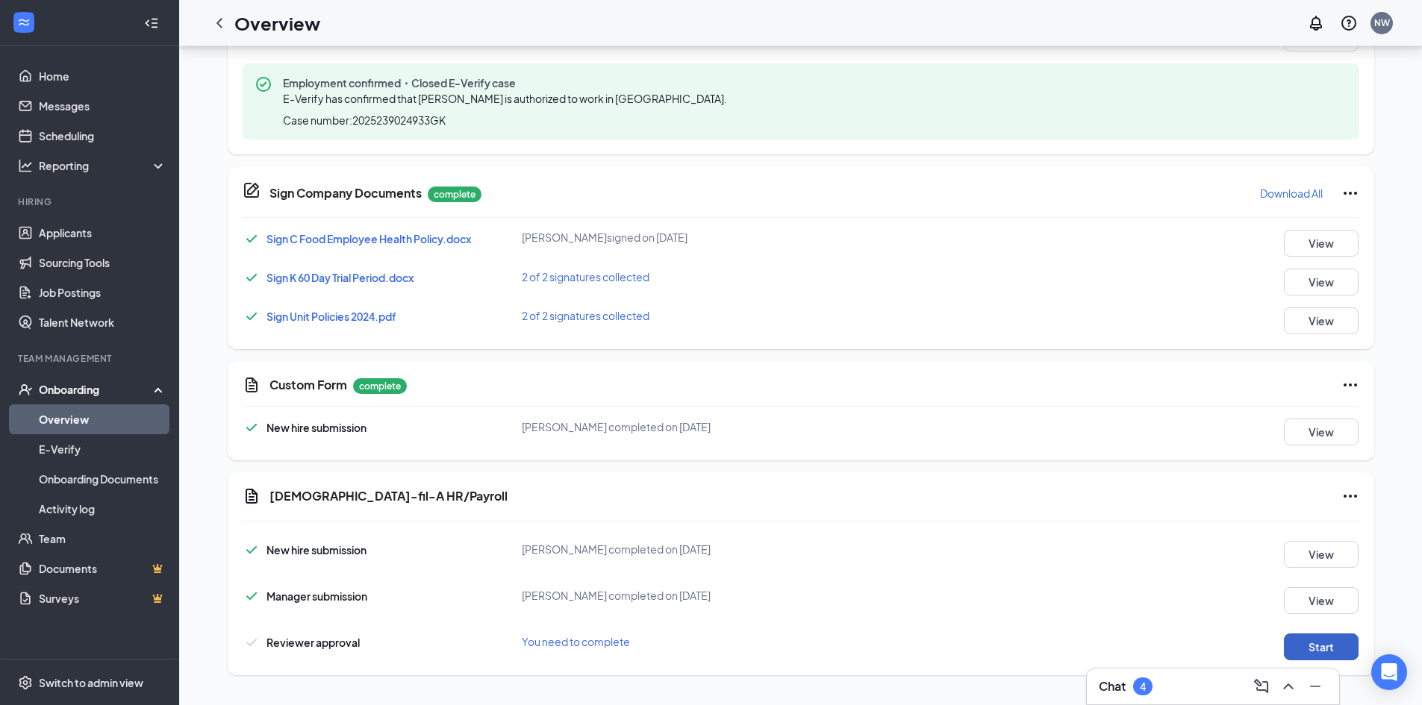
click at [1306, 648] on button "Start" at bounding box center [1320, 647] width 75 height 27
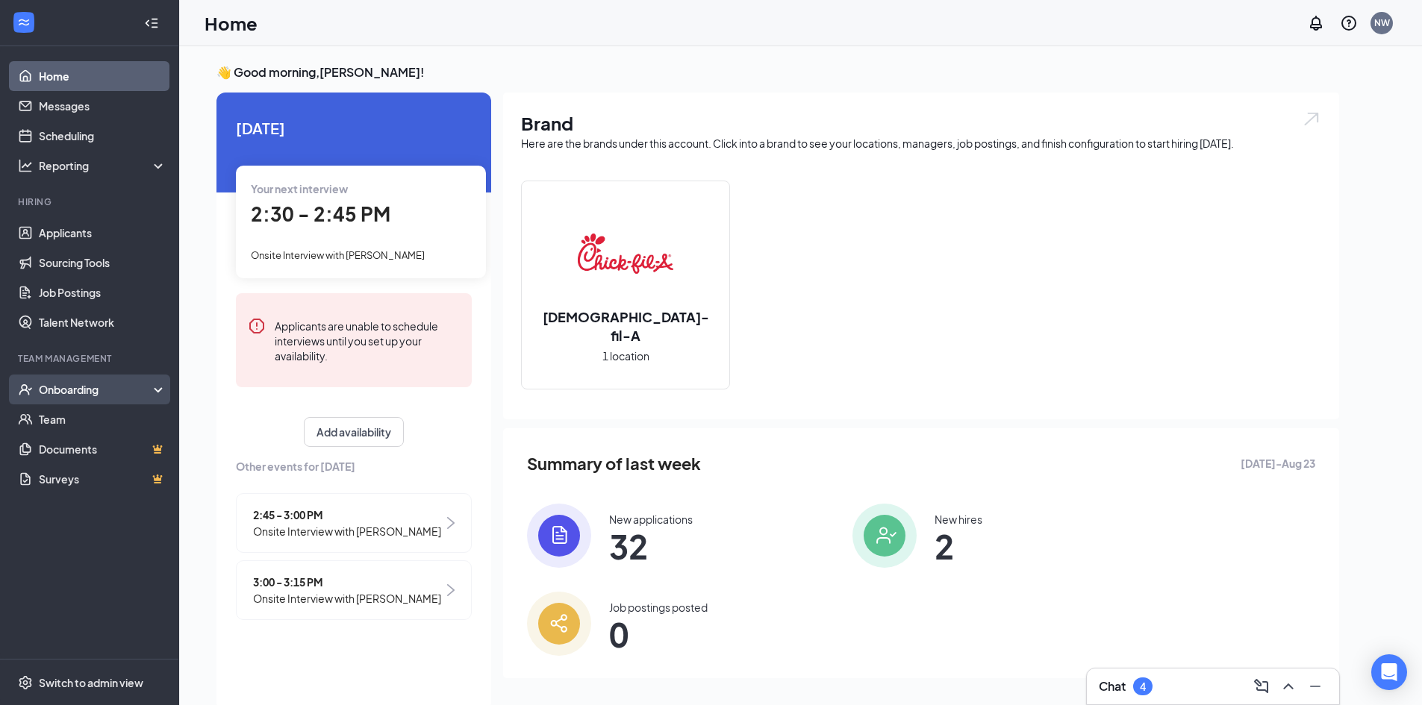
click at [81, 378] on div "Onboarding" at bounding box center [89, 390] width 179 height 30
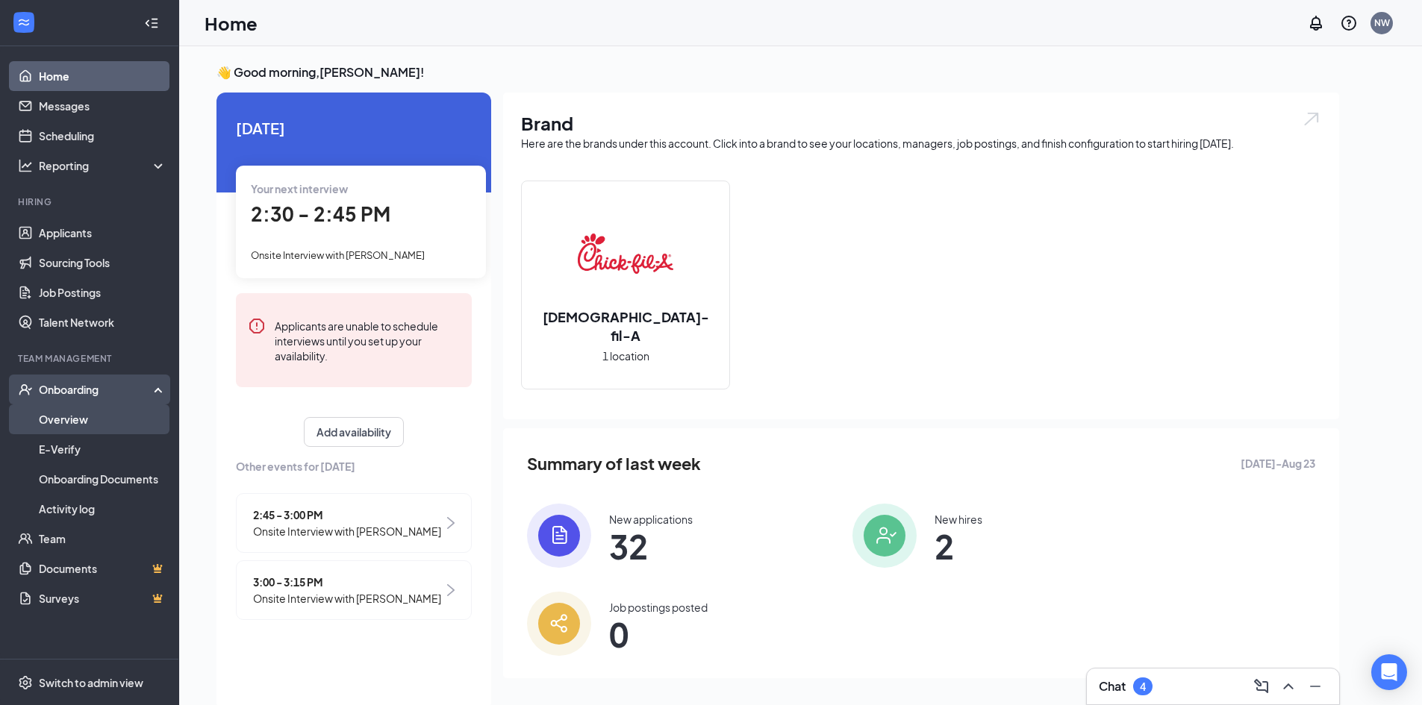
click at [116, 418] on link "Overview" at bounding box center [103, 419] width 128 height 30
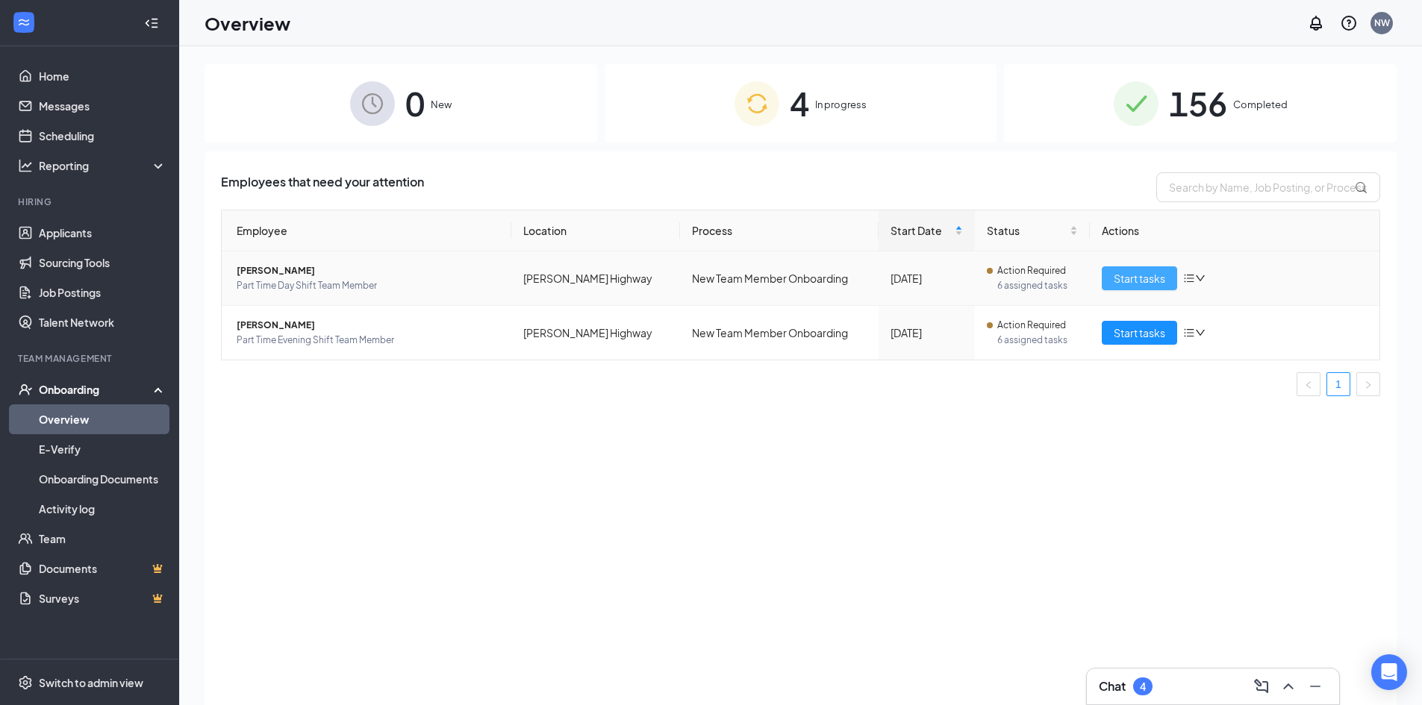
click at [1137, 283] on span "Start tasks" at bounding box center [1138, 278] width 51 height 16
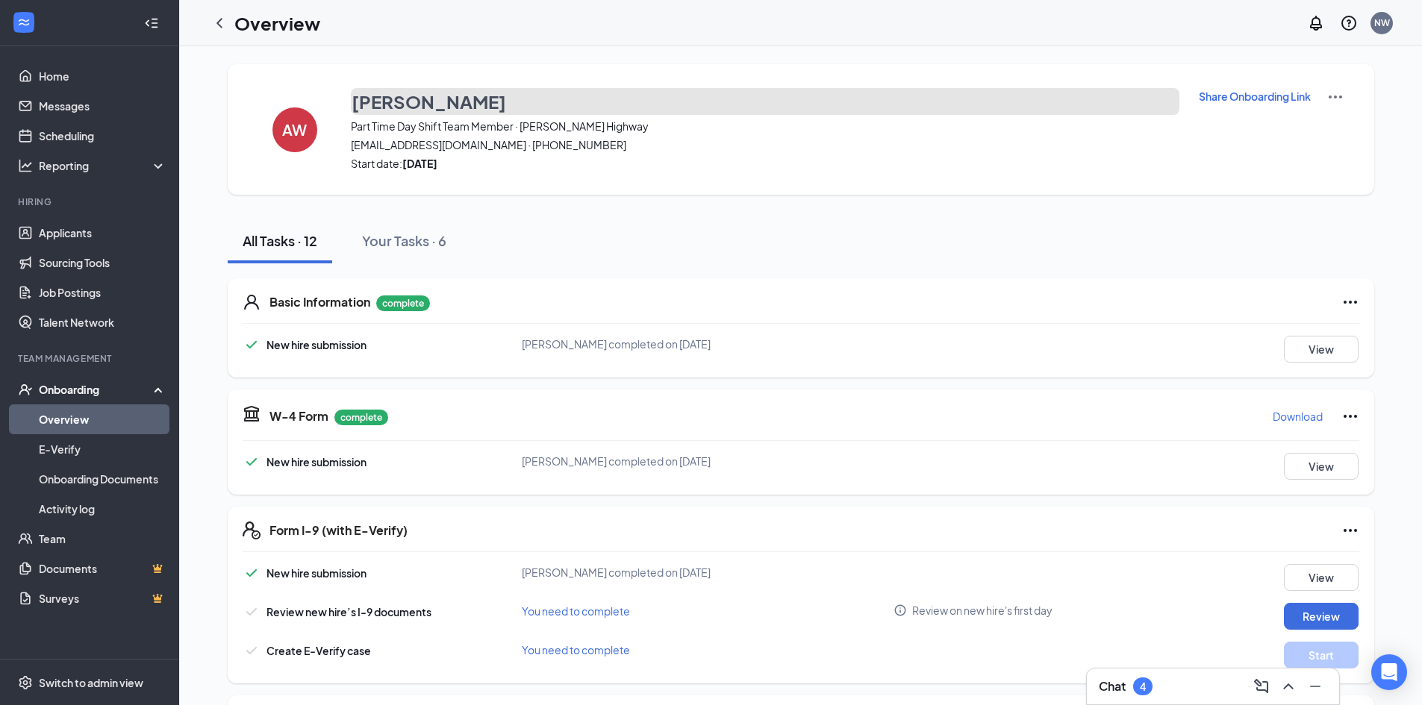
click at [378, 107] on h3 "[PERSON_NAME]" at bounding box center [428, 101] width 154 height 25
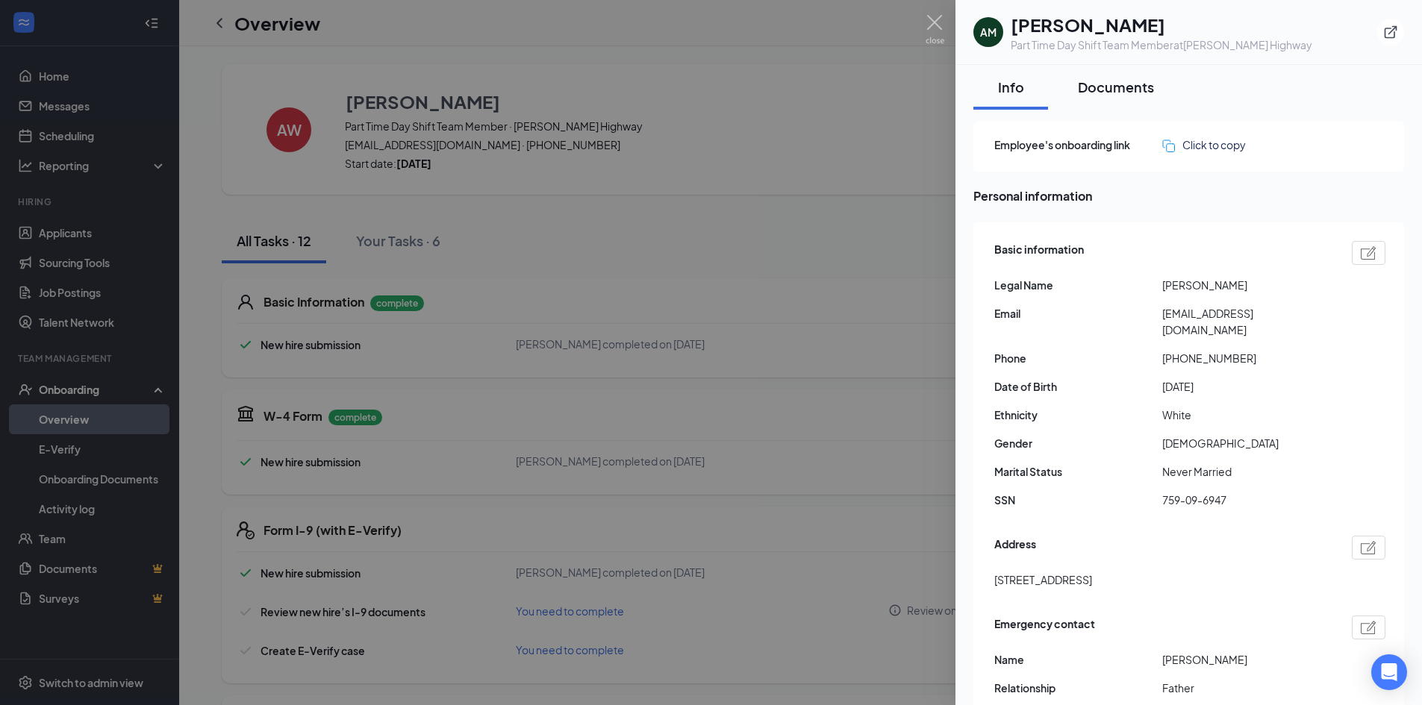
click at [1129, 85] on div "Documents" at bounding box center [1116, 87] width 76 height 19
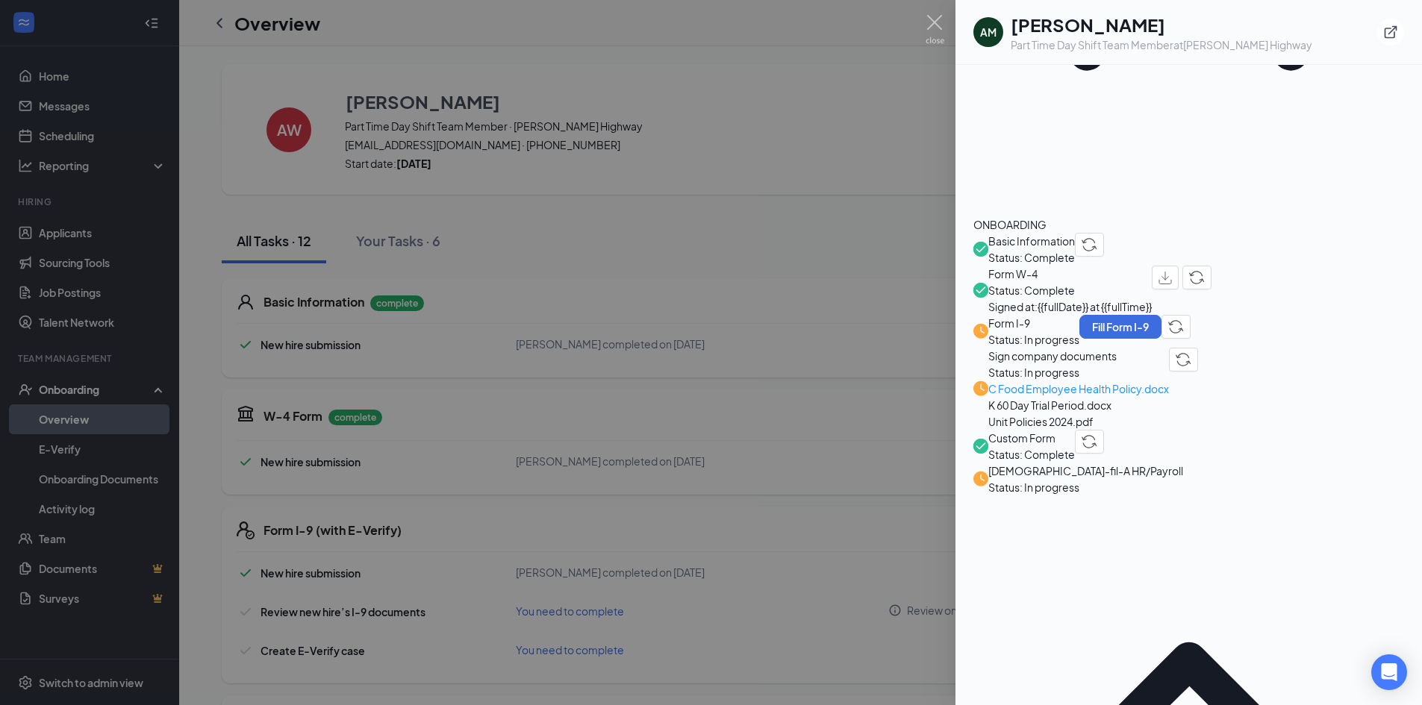
scroll to position [357, 0]
